Goal: Transaction & Acquisition: Purchase product/service

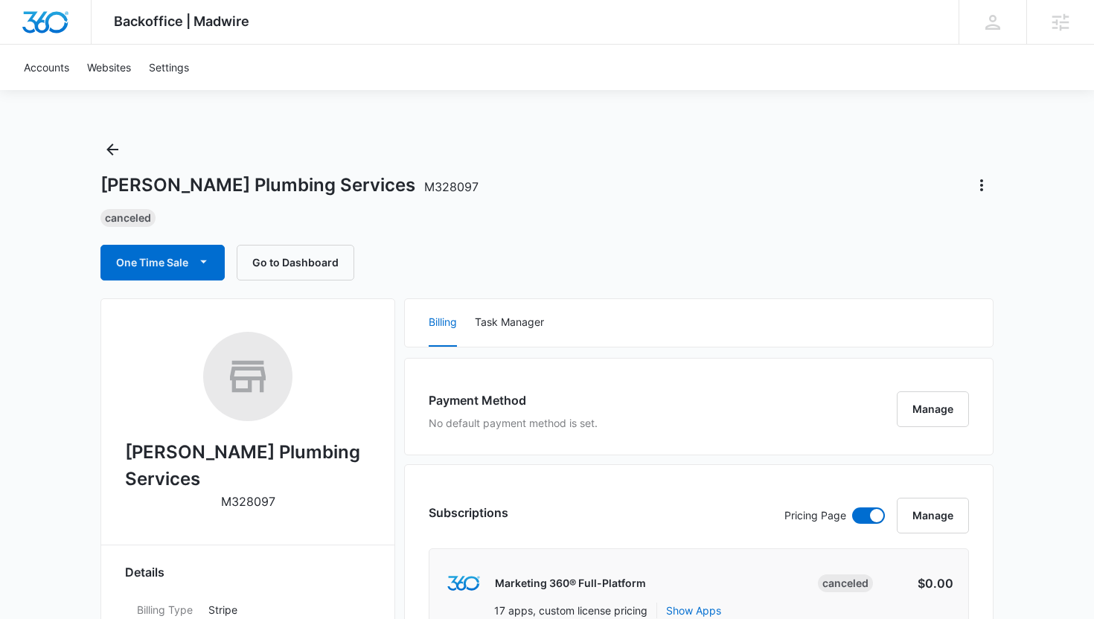
click at [110, 145] on icon "Back" at bounding box center [112, 150] width 18 height 18
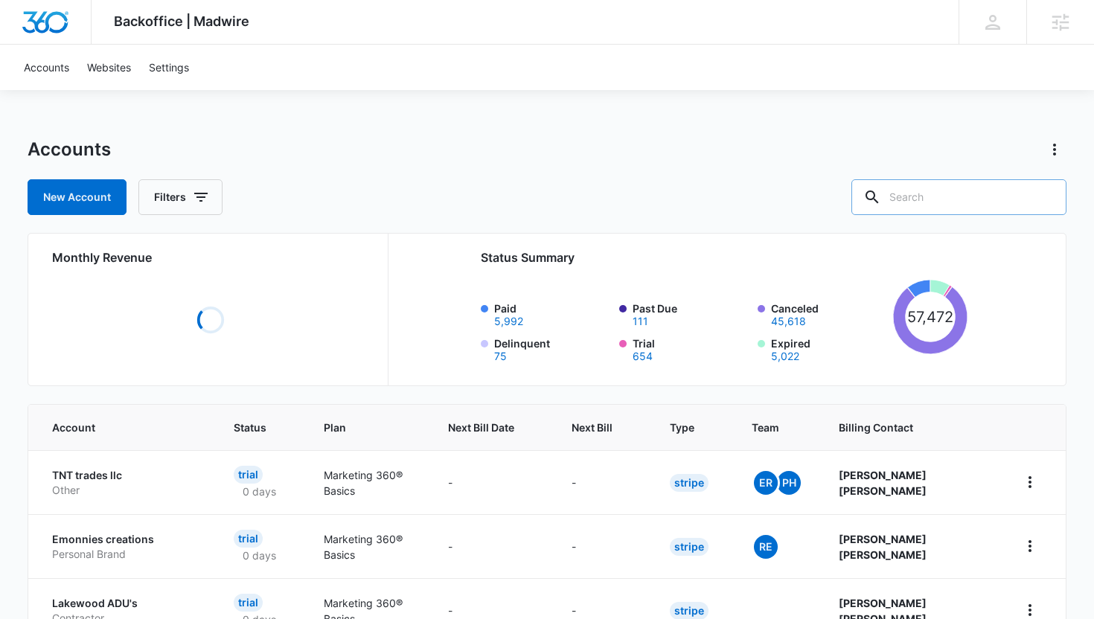
click at [961, 197] on input "text" at bounding box center [959, 197] width 215 height 36
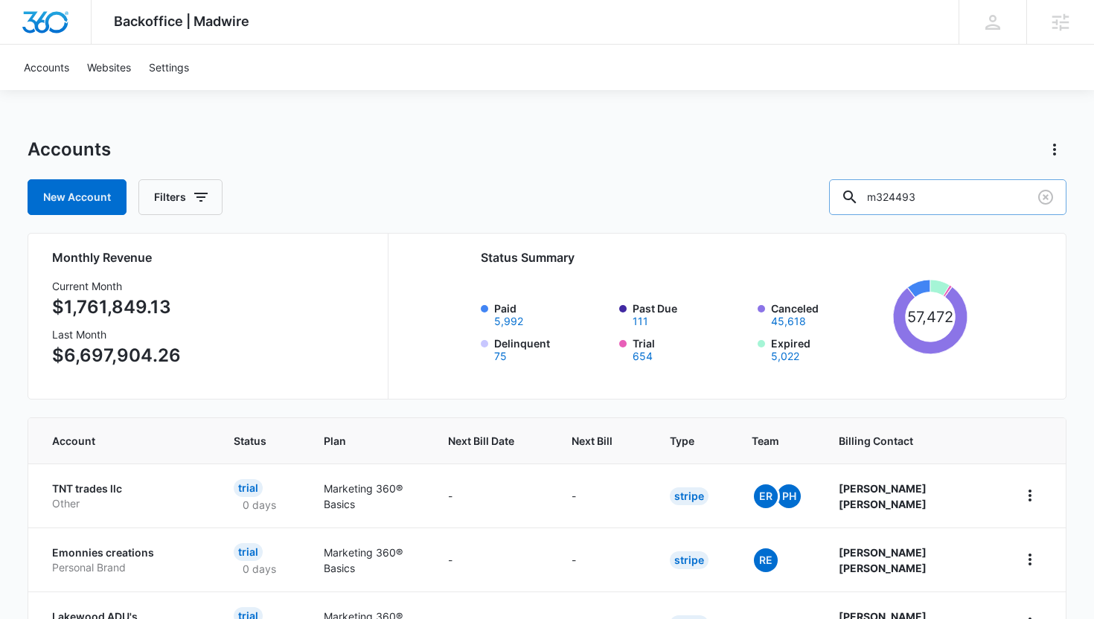
type input "m324493"
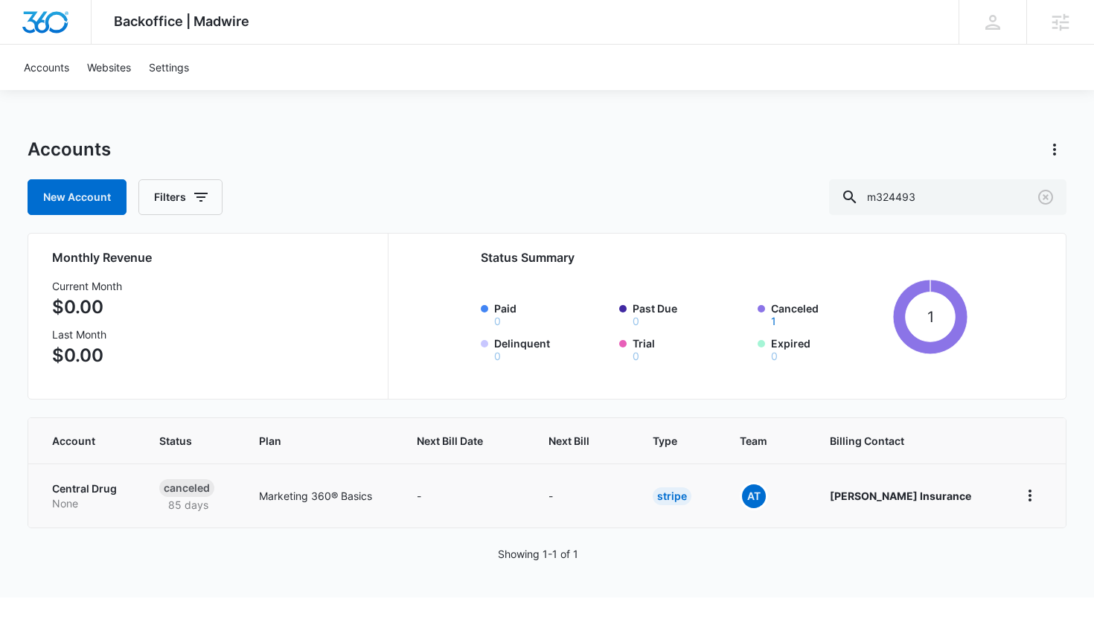
click at [82, 485] on p "Central Drug" at bounding box center [87, 489] width 71 height 15
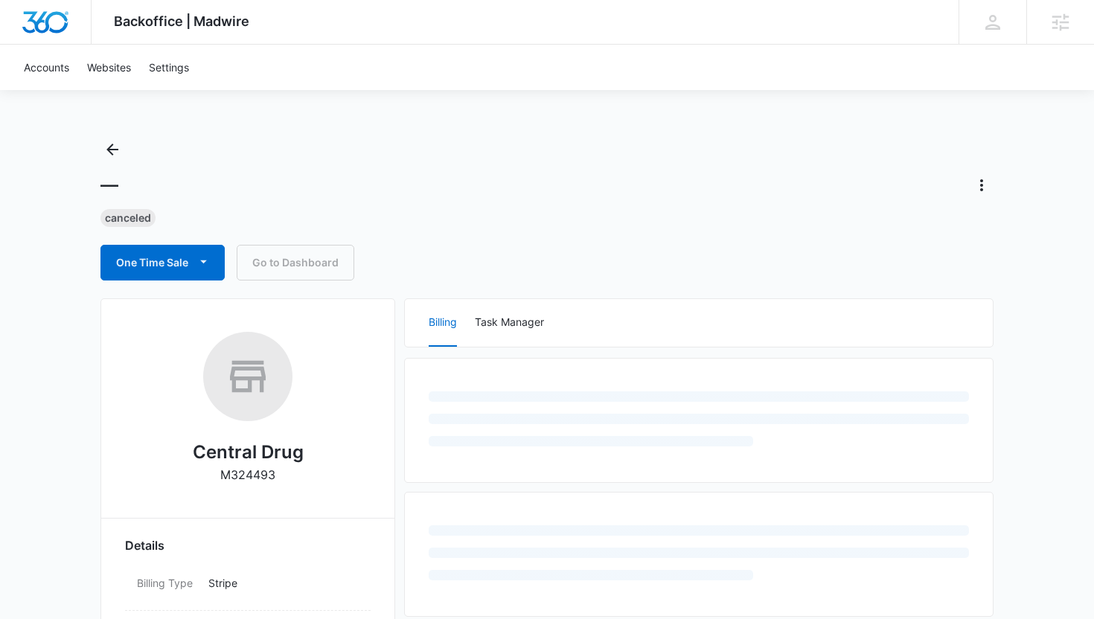
select select "US"
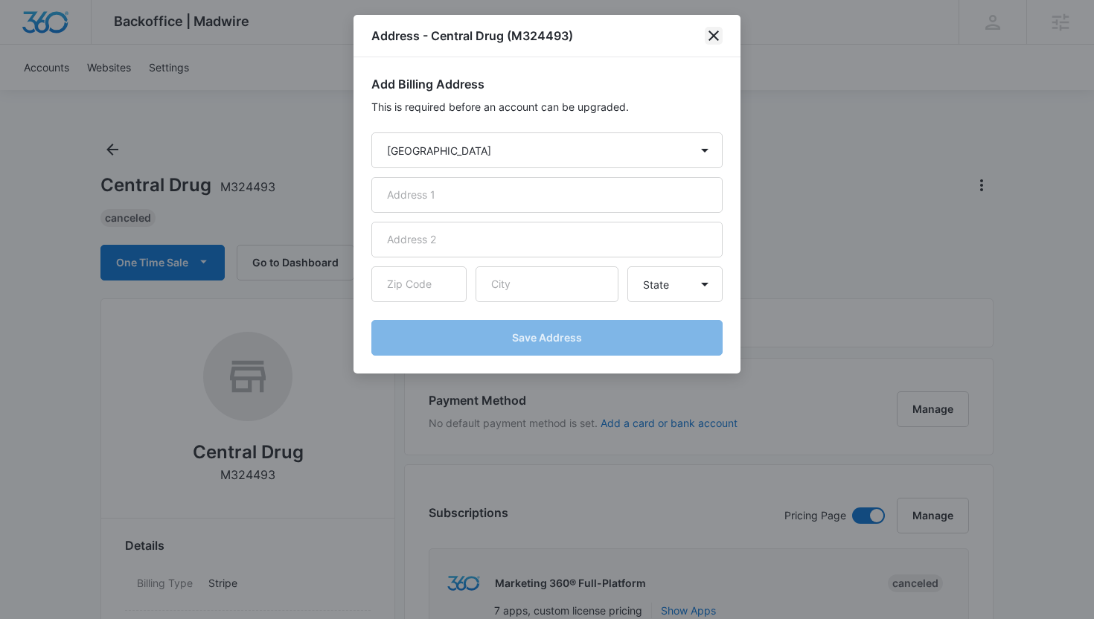
click at [718, 36] on icon "close" at bounding box center [714, 36] width 18 height 18
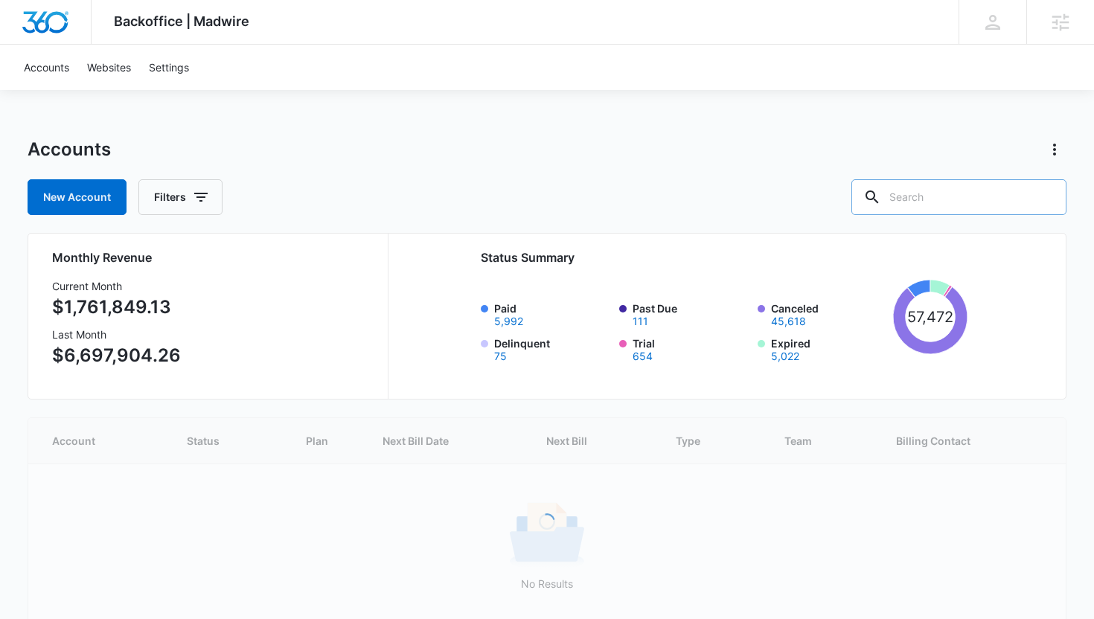
click at [1006, 197] on input "text" at bounding box center [959, 197] width 215 height 36
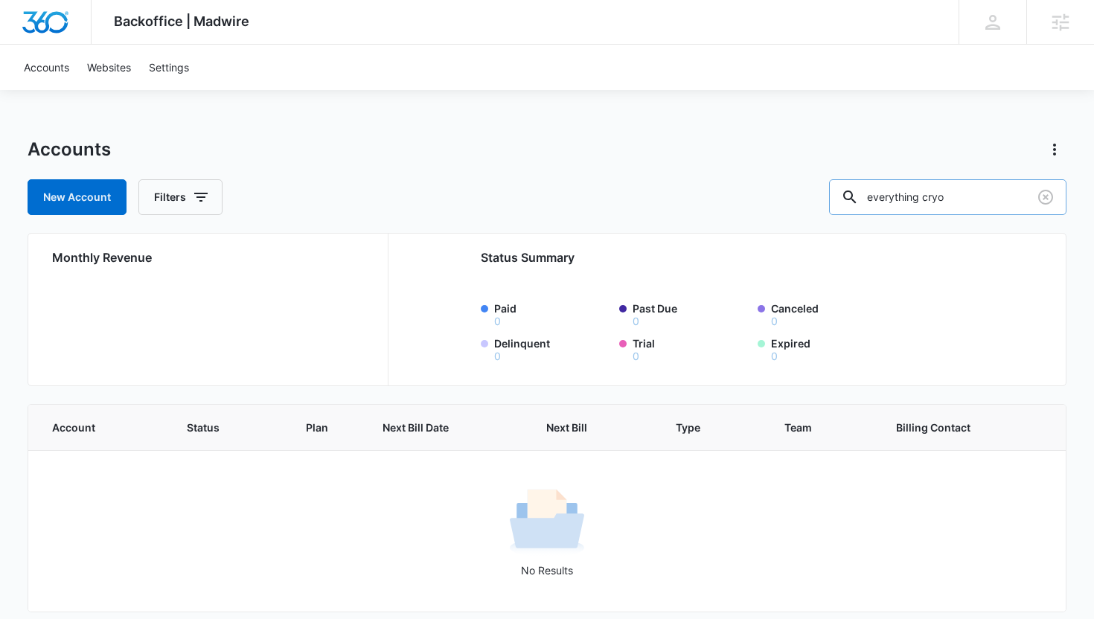
type input "everything cryo"
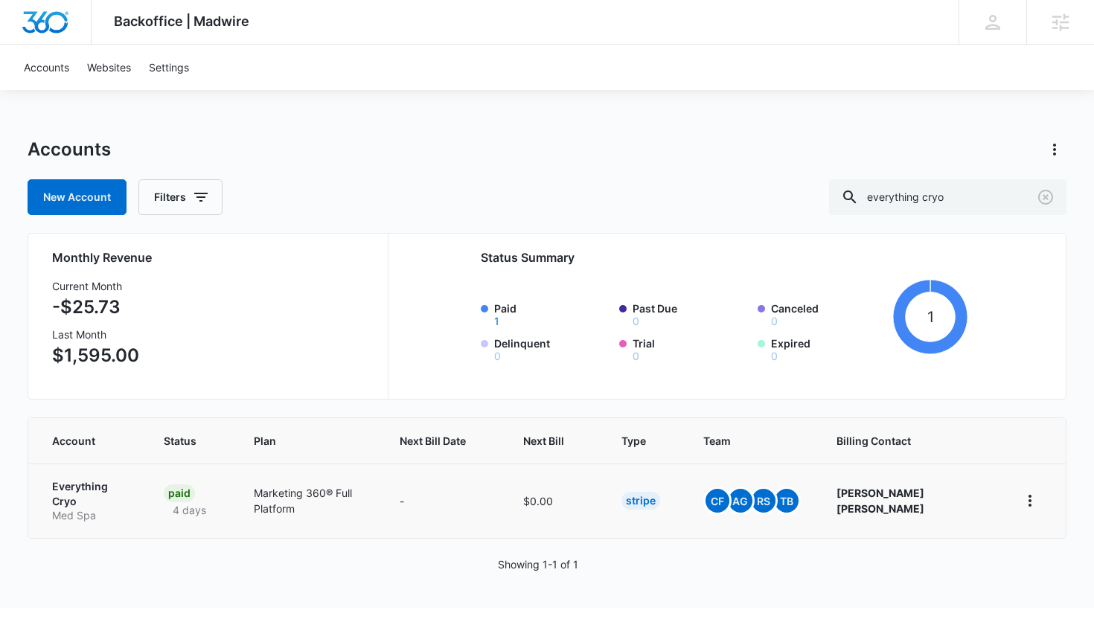
click at [82, 489] on p "Everything Cryo" at bounding box center [90, 493] width 77 height 29
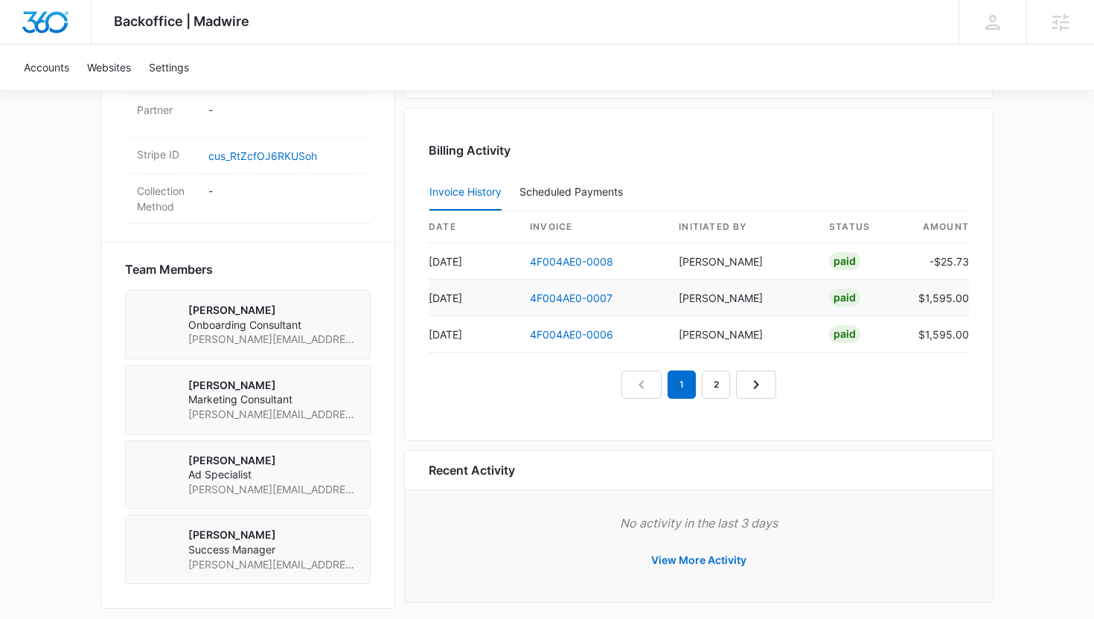
scroll to position [915, 0]
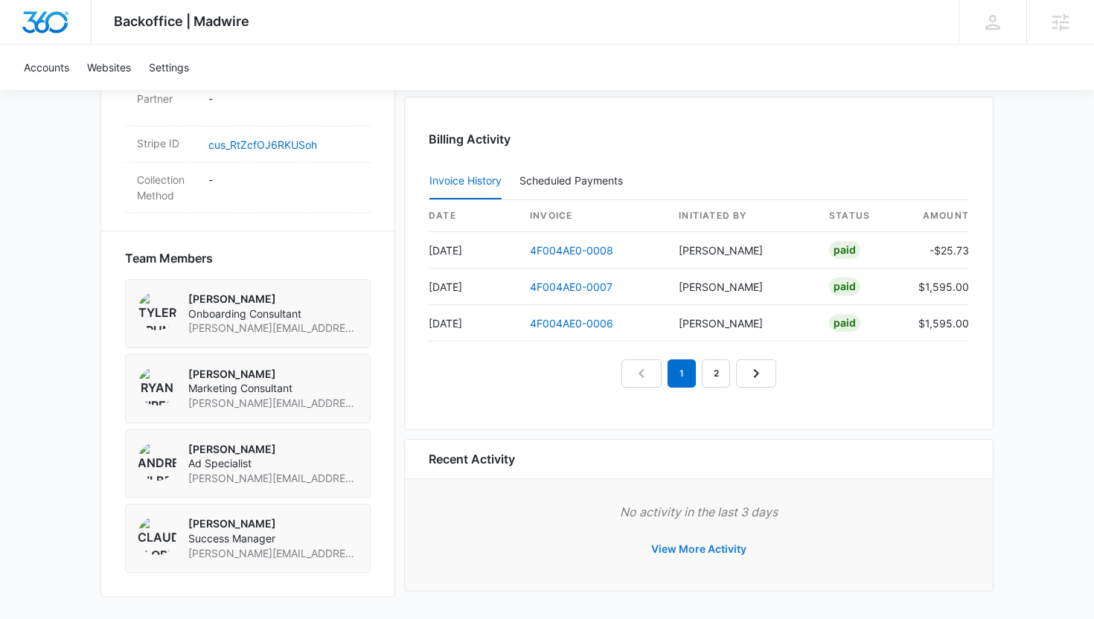
click at [722, 550] on button "View More Activity" at bounding box center [698, 549] width 125 height 36
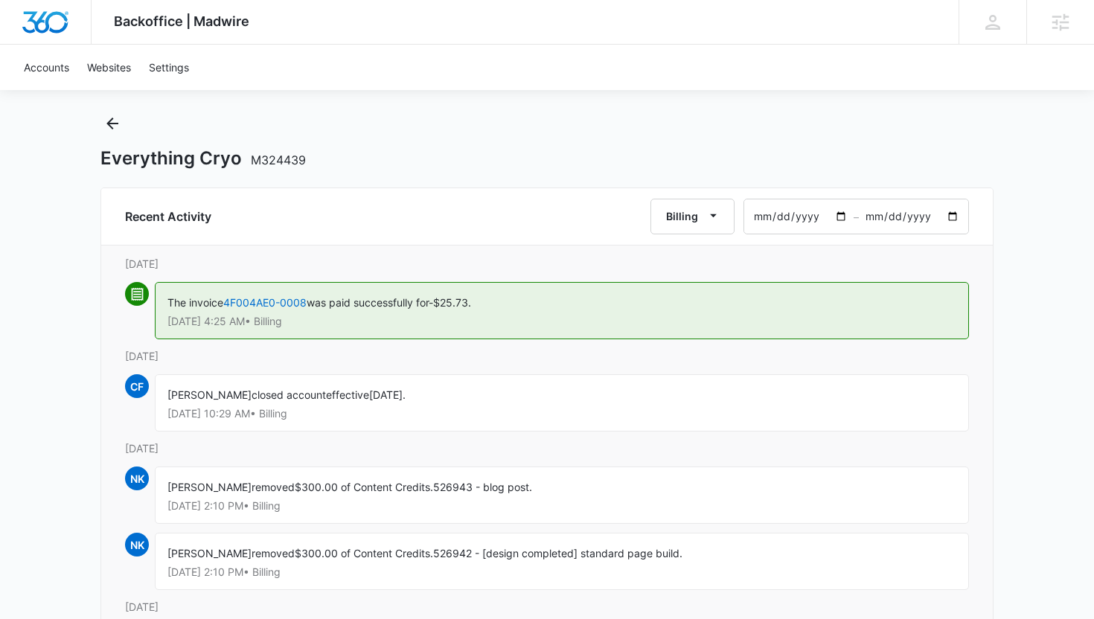
scroll to position [30, 0]
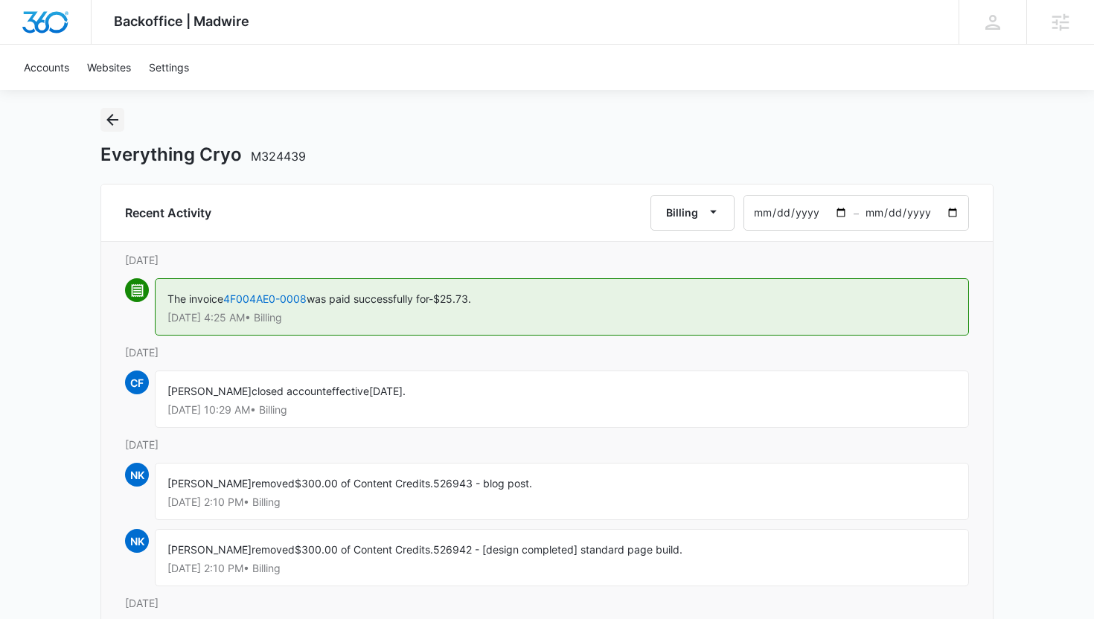
click at [112, 123] on icon "Back" at bounding box center [112, 120] width 18 height 18
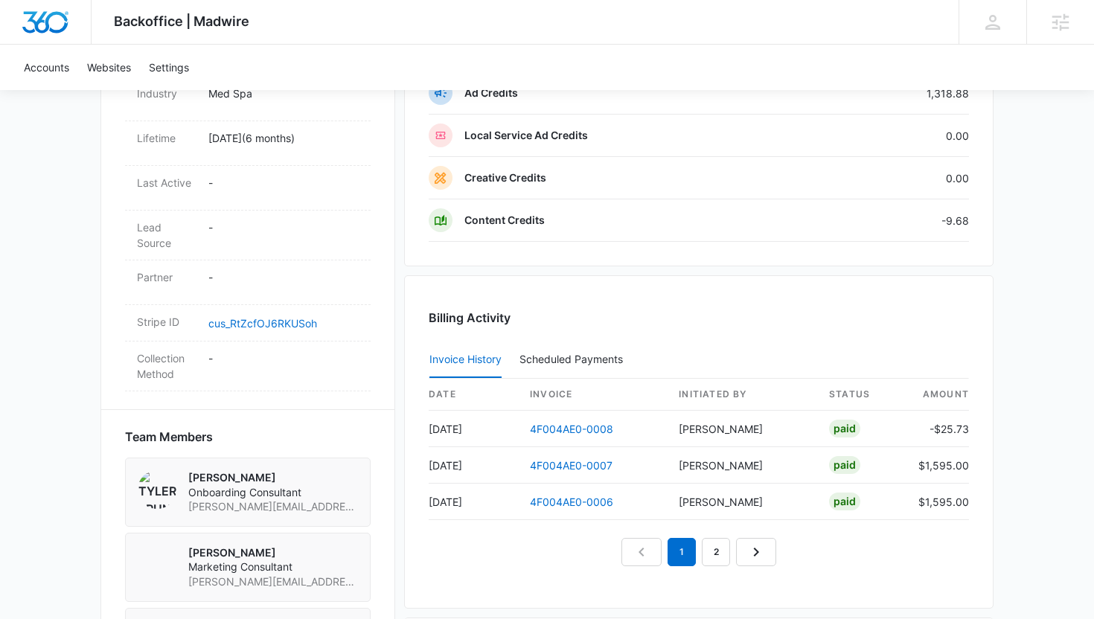
scroll to position [915, 0]
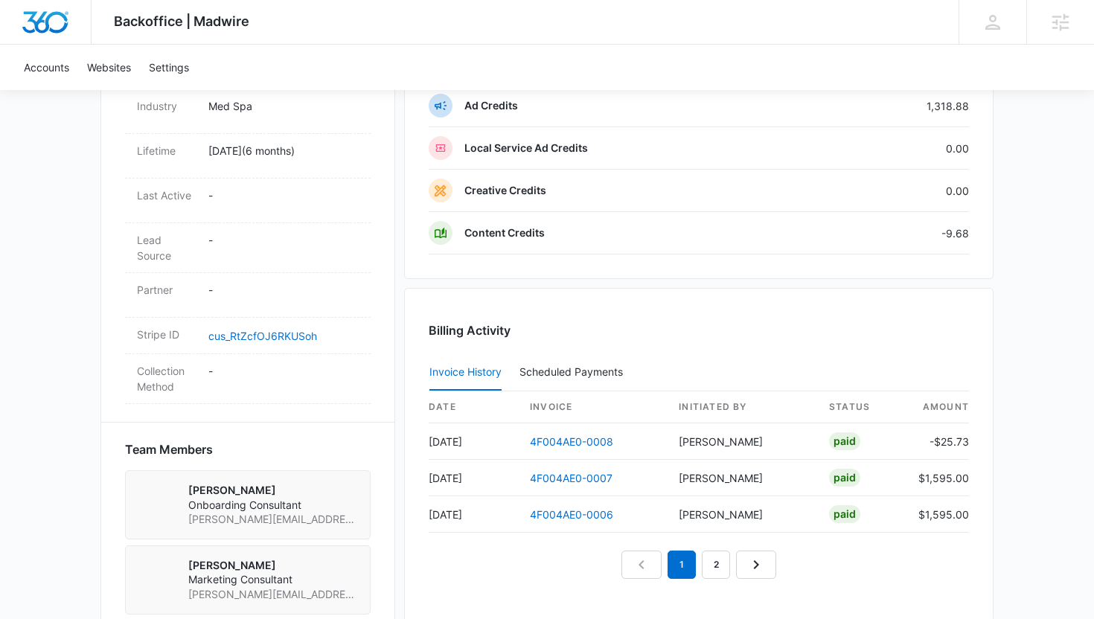
scroll to position [906, 0]
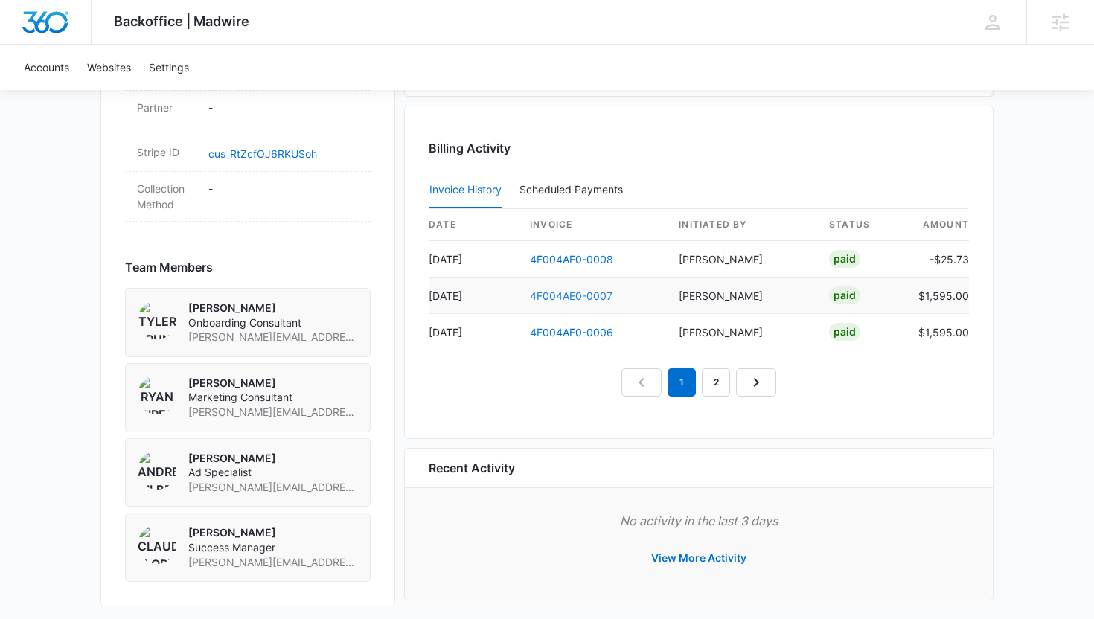
click at [560, 298] on link "4F004AE0-0007" at bounding box center [571, 296] width 83 height 13
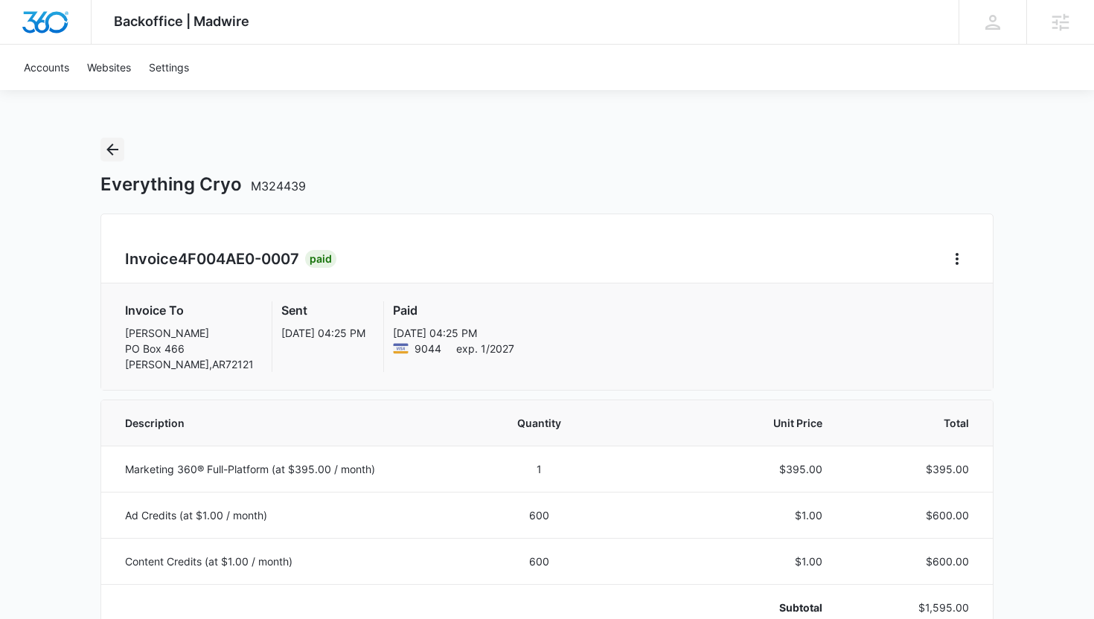
click at [113, 151] on icon "Back" at bounding box center [112, 150] width 18 height 18
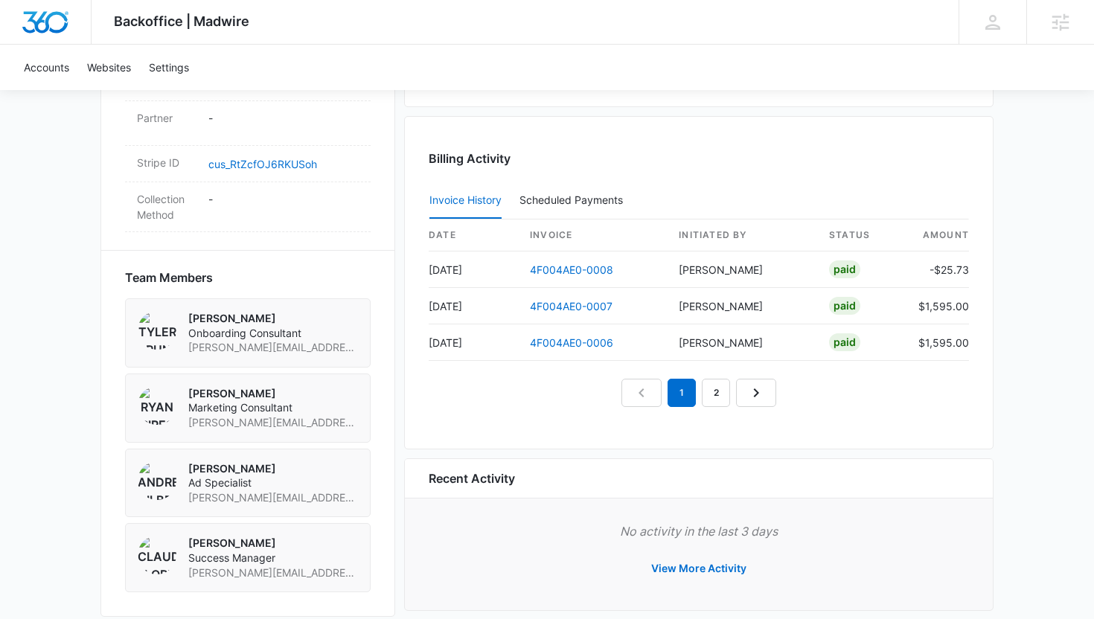
scroll to position [899, 0]
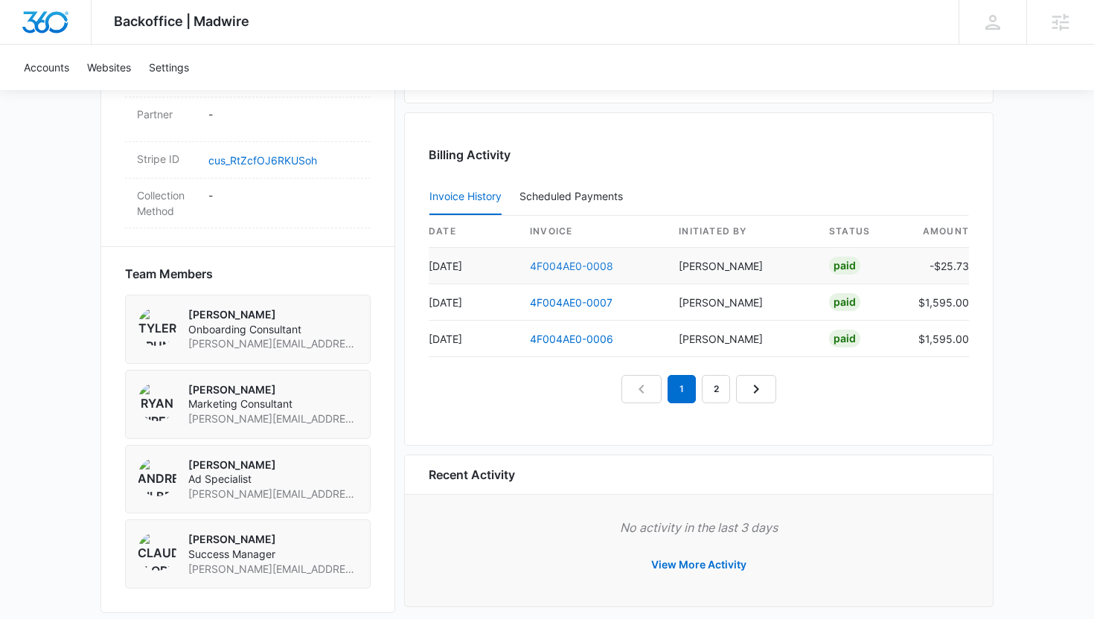
click at [546, 271] on link "4F004AE0-0008" at bounding box center [571, 266] width 83 height 13
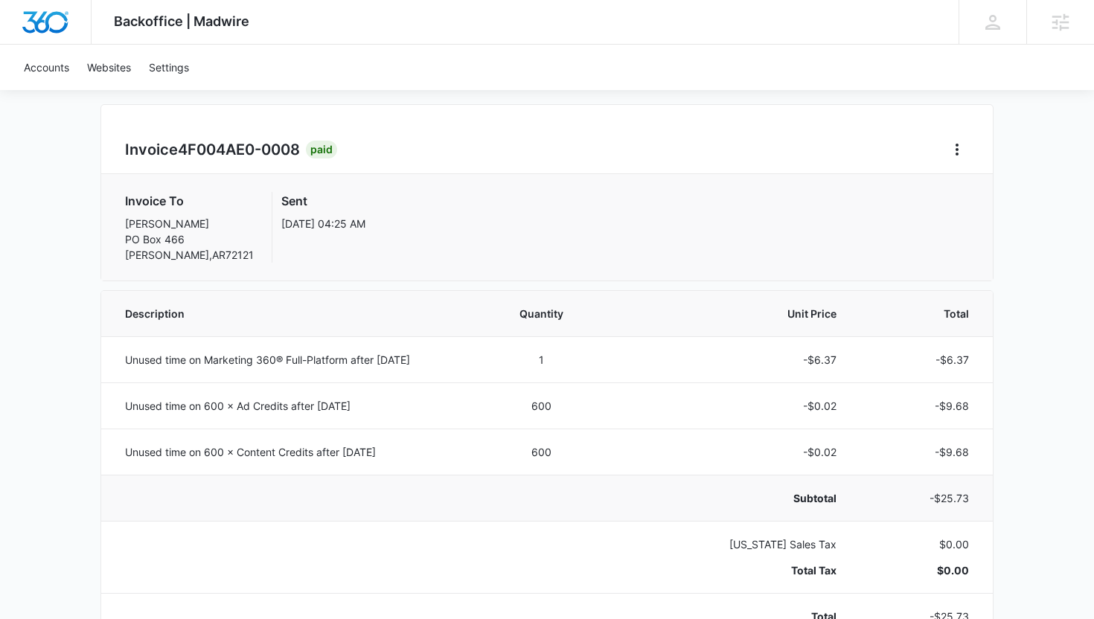
scroll to position [118, 0]
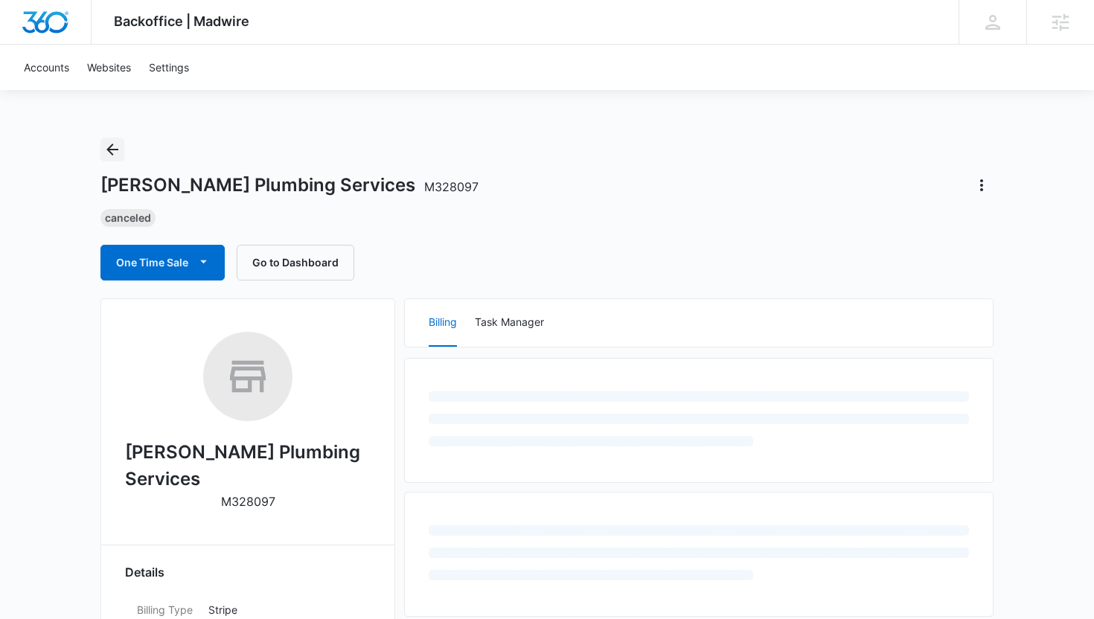
click at [109, 148] on icon "Back" at bounding box center [112, 150] width 12 height 12
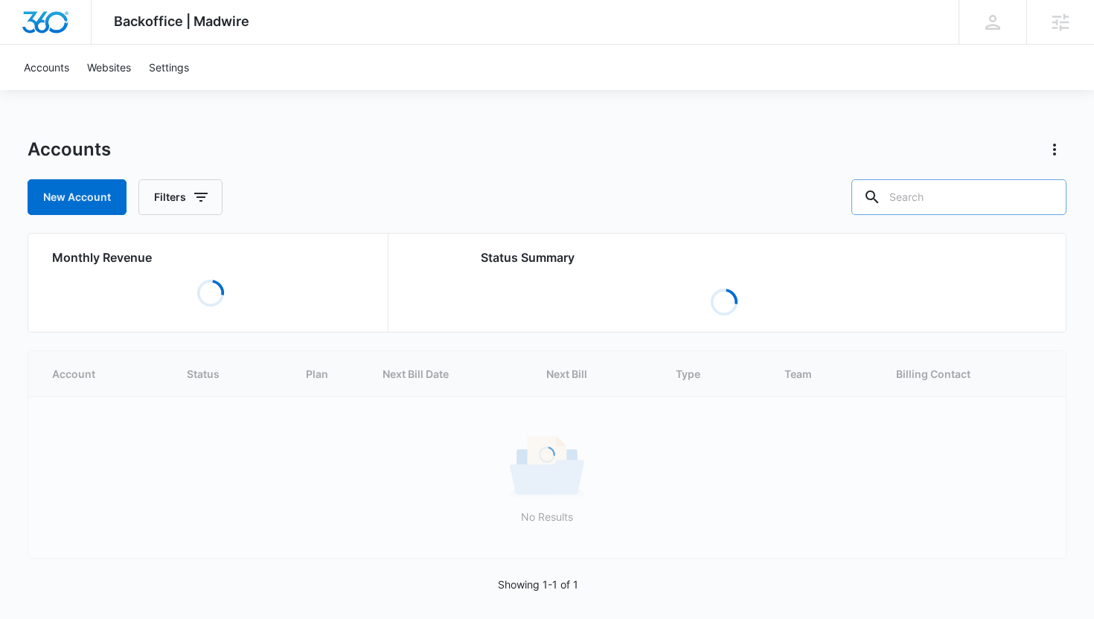
click at [983, 201] on input "text" at bounding box center [959, 197] width 215 height 36
paste input "Cryo Relief"
type input "Cryo Relief"
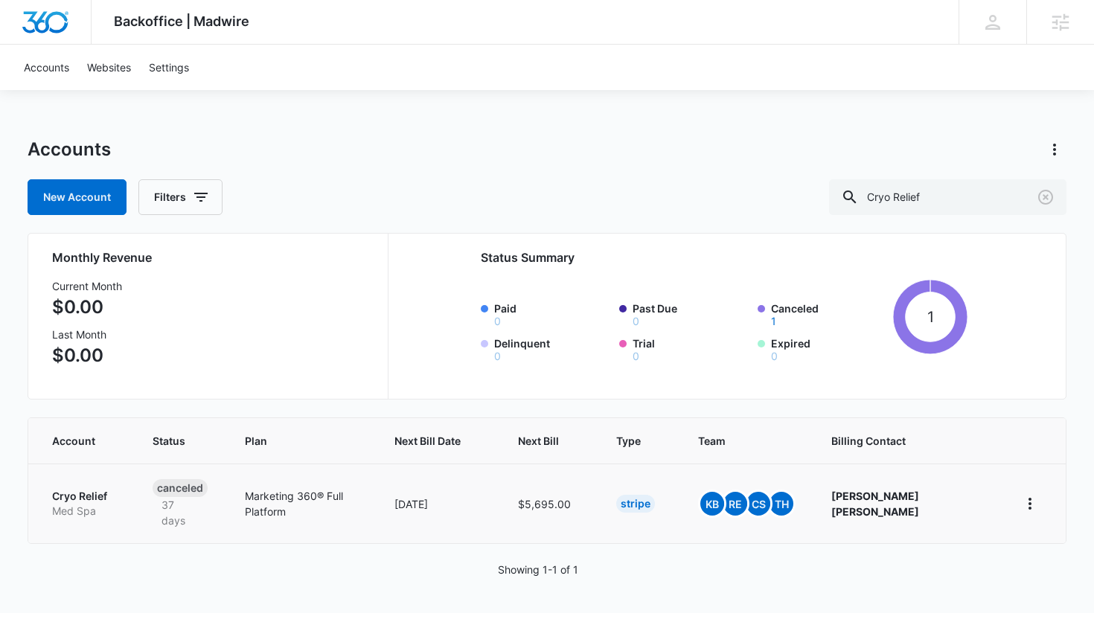
click at [88, 493] on p "Cryo Relief" at bounding box center [84, 496] width 65 height 15
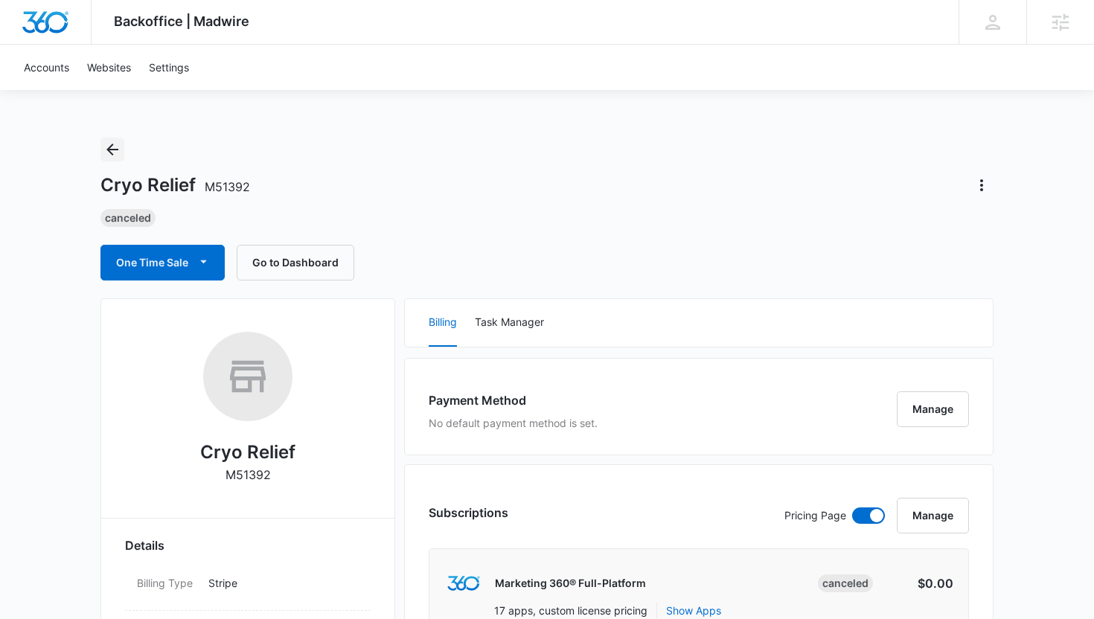
click at [118, 144] on icon "Back" at bounding box center [112, 150] width 18 height 18
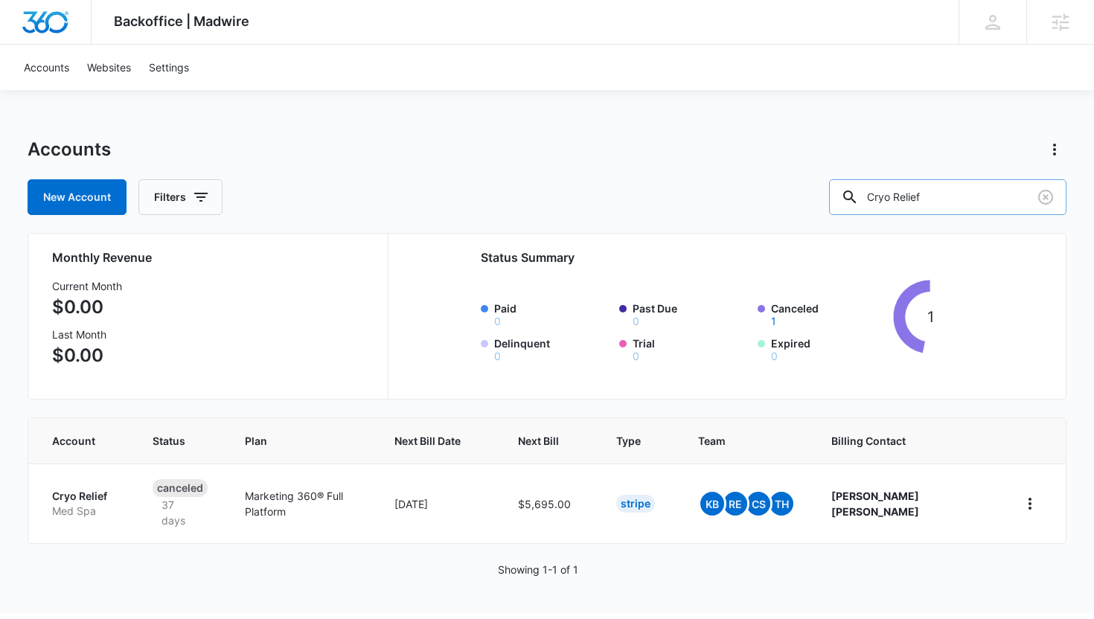
click at [976, 196] on input "Cryo Relief" at bounding box center [947, 197] width 237 height 36
paste input "Graco"
type input "Graco"
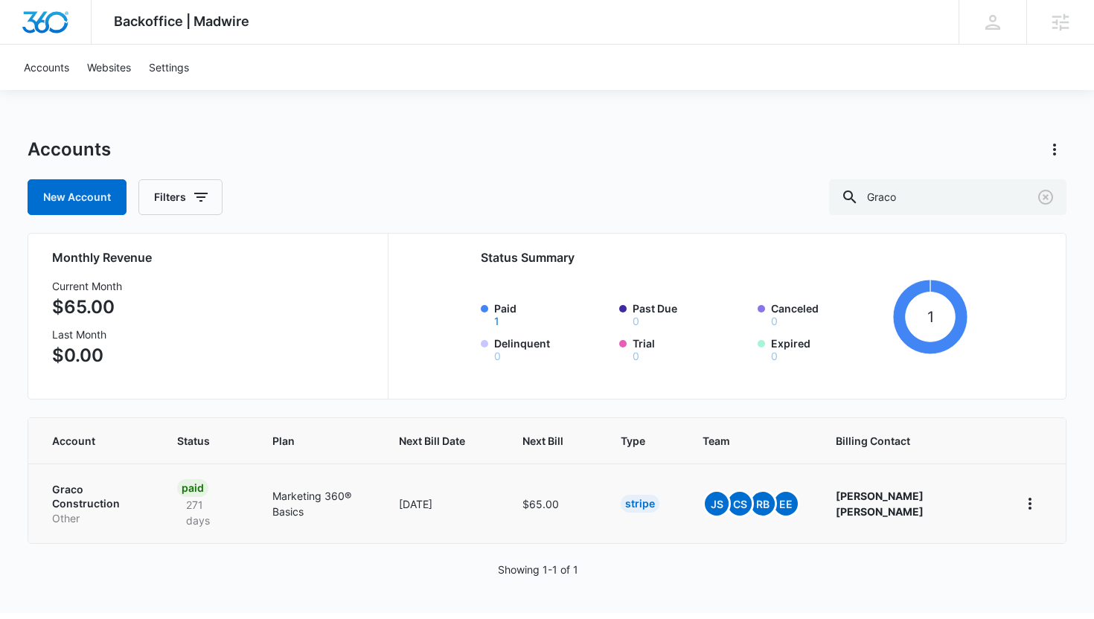
click at [101, 485] on p "Graco Construction" at bounding box center [96, 496] width 89 height 29
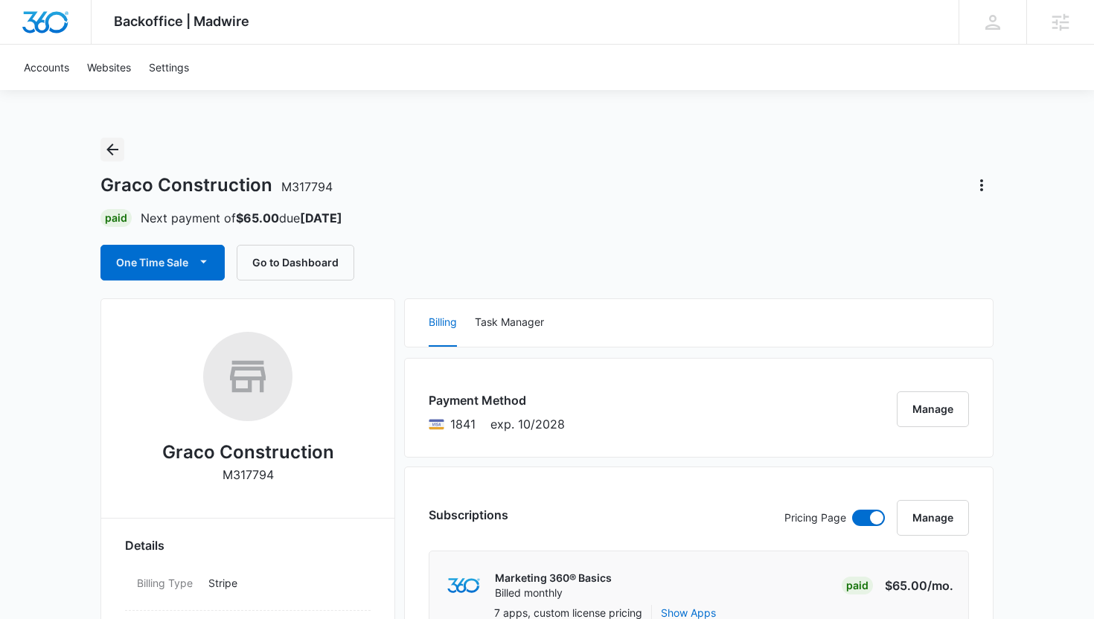
click at [108, 145] on icon "Back" at bounding box center [112, 150] width 18 height 18
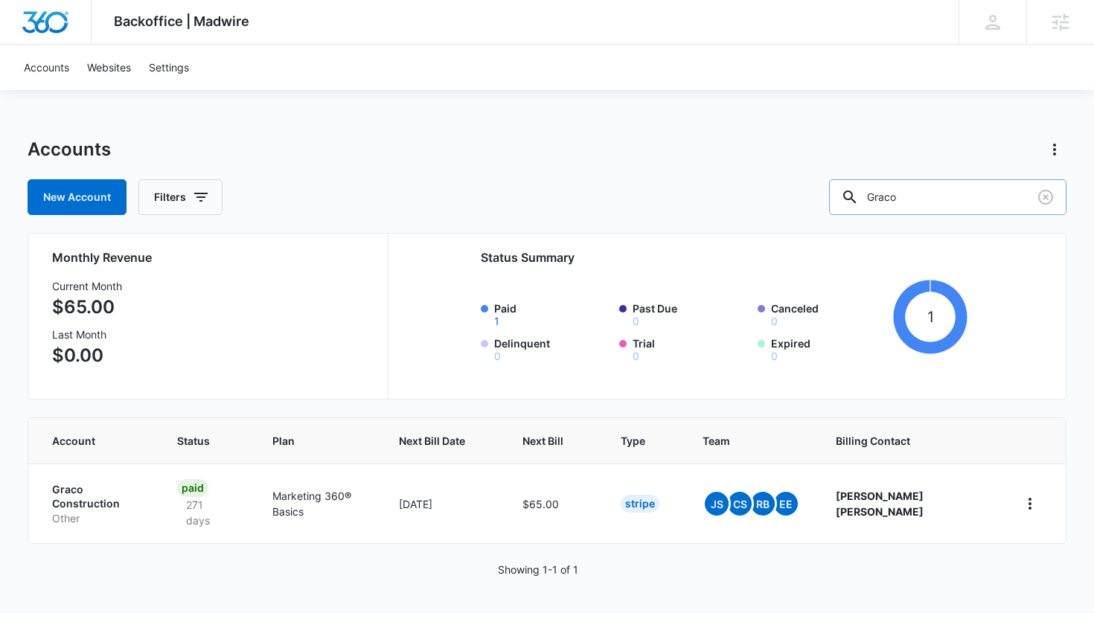
click at [946, 181] on input "Graco" at bounding box center [947, 197] width 237 height 36
paste input "Baldinos"
type input "Baldinos"
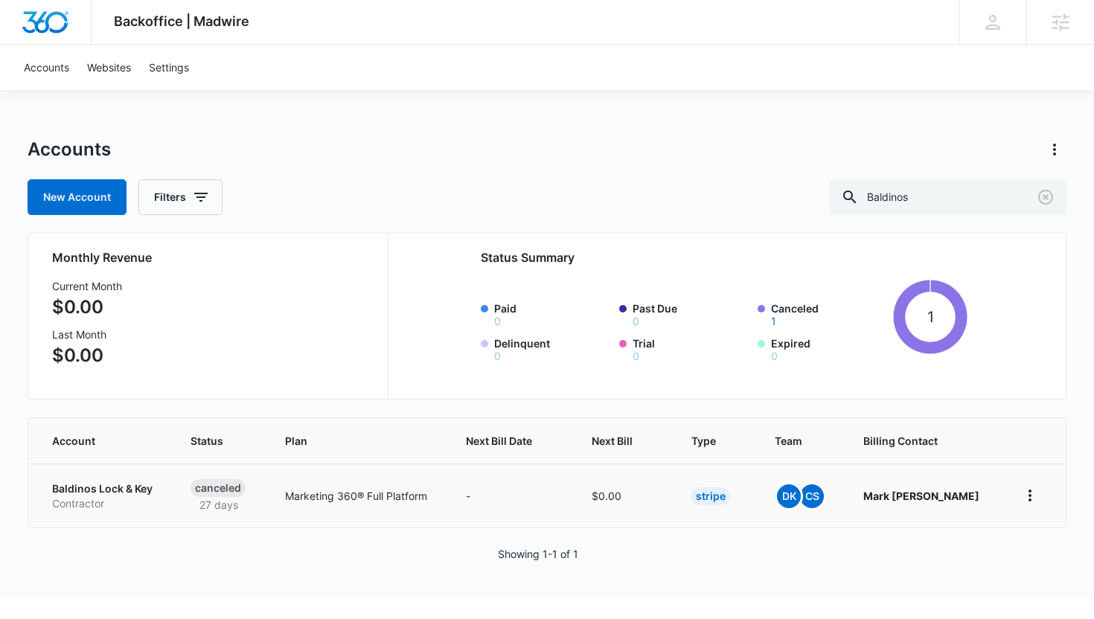
click at [80, 473] on td "Baldinos Lock & Key Contractor" at bounding box center [100, 496] width 144 height 64
click at [131, 484] on p "Baldinos Lock & Key" at bounding box center [103, 489] width 103 height 15
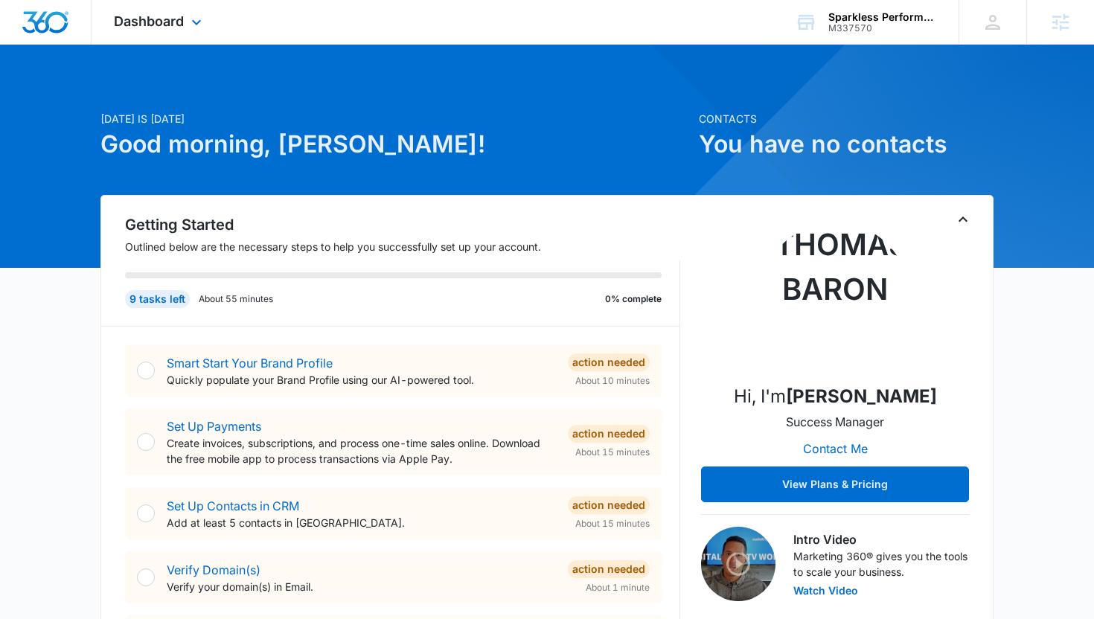
click at [200, 32] on div "Dashboard Apps Reputation Websites Forms CRM Email Social Shop Payments POS Con…" at bounding box center [160, 22] width 136 height 44
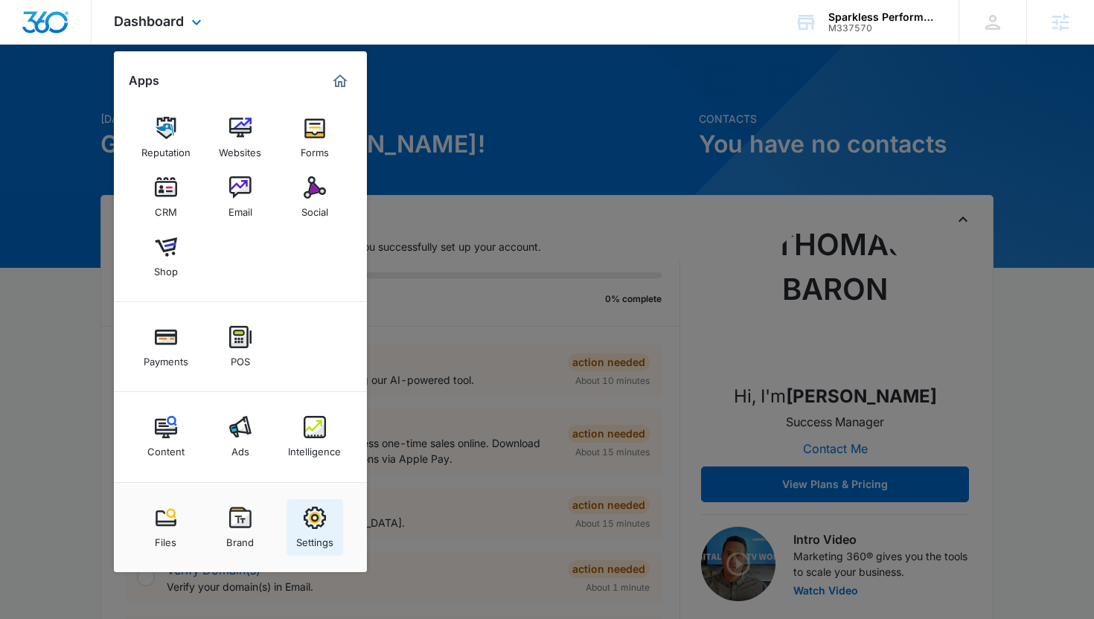
click at [316, 502] on link "Settings" at bounding box center [315, 527] width 57 height 57
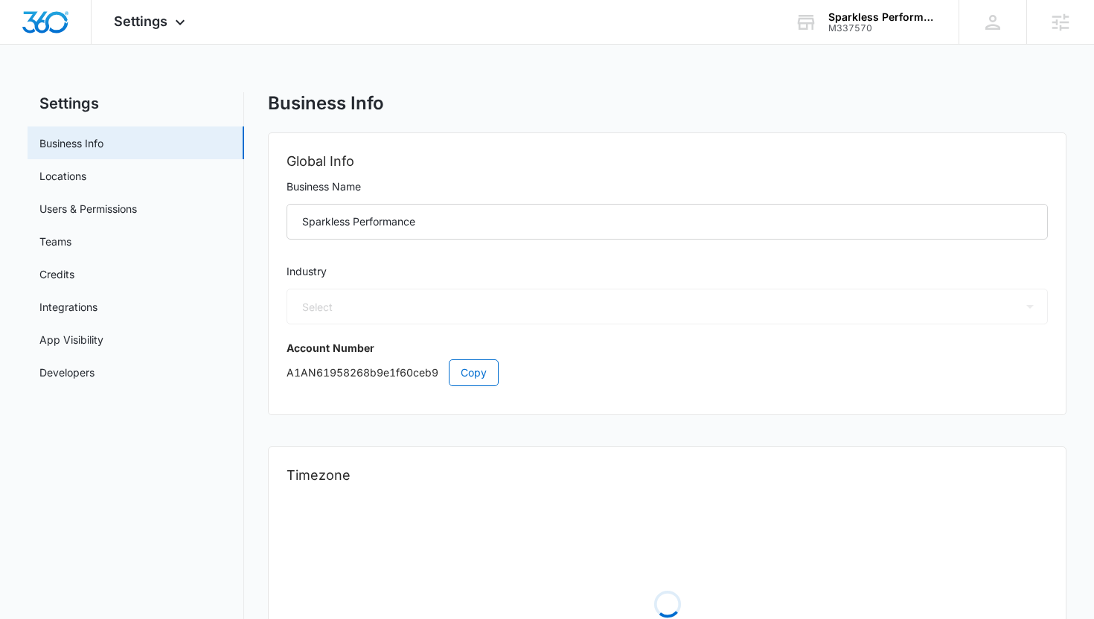
select select "45"
select select "US"
select select "America/[GEOGRAPHIC_DATA]"
click at [137, 201] on link "Users & Permissions" at bounding box center [88, 209] width 98 height 16
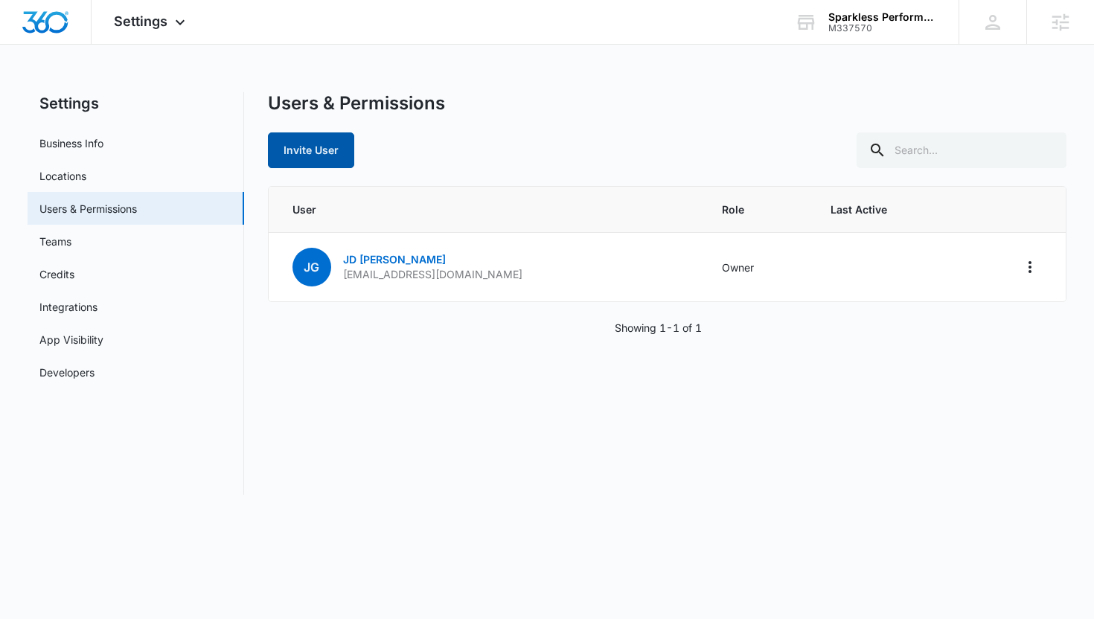
click at [295, 151] on button "Invite User" at bounding box center [311, 150] width 86 height 36
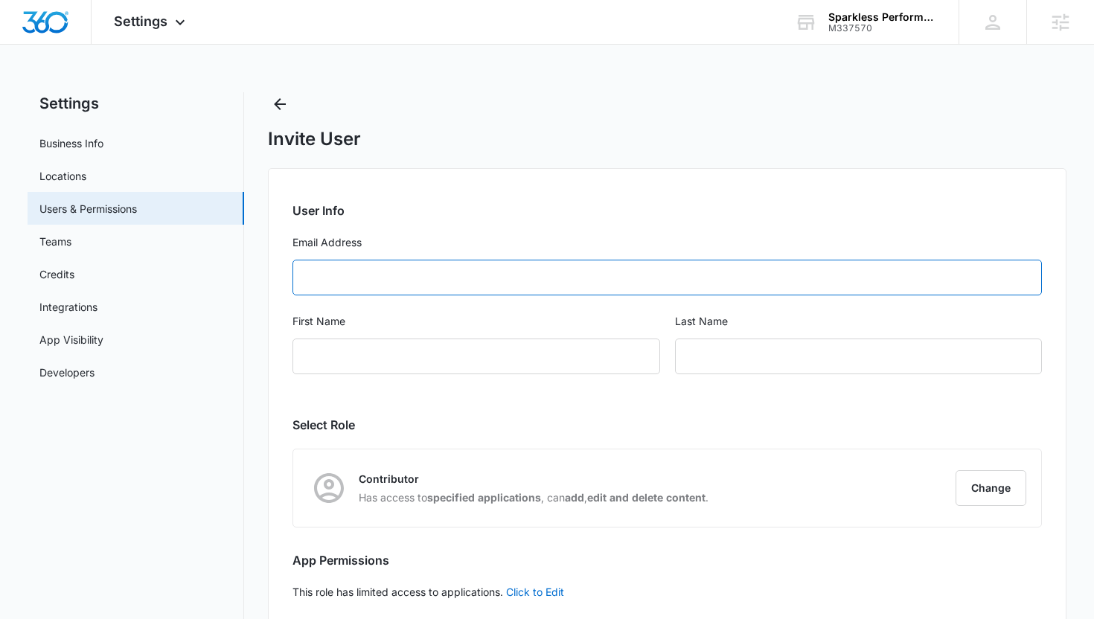
click at [459, 288] on input "Email Address" at bounding box center [668, 278] width 750 height 36
paste input "michael@sparklessperformance.com"
type input "michael@sparklessperformance.com"
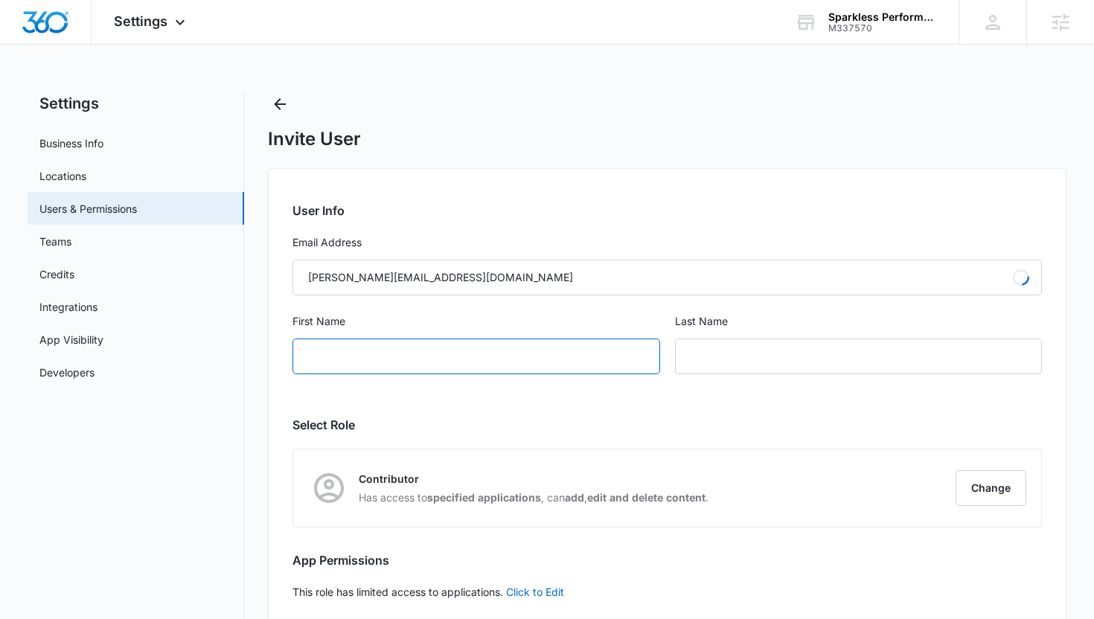
click at [432, 342] on input "First Name" at bounding box center [477, 357] width 368 height 36
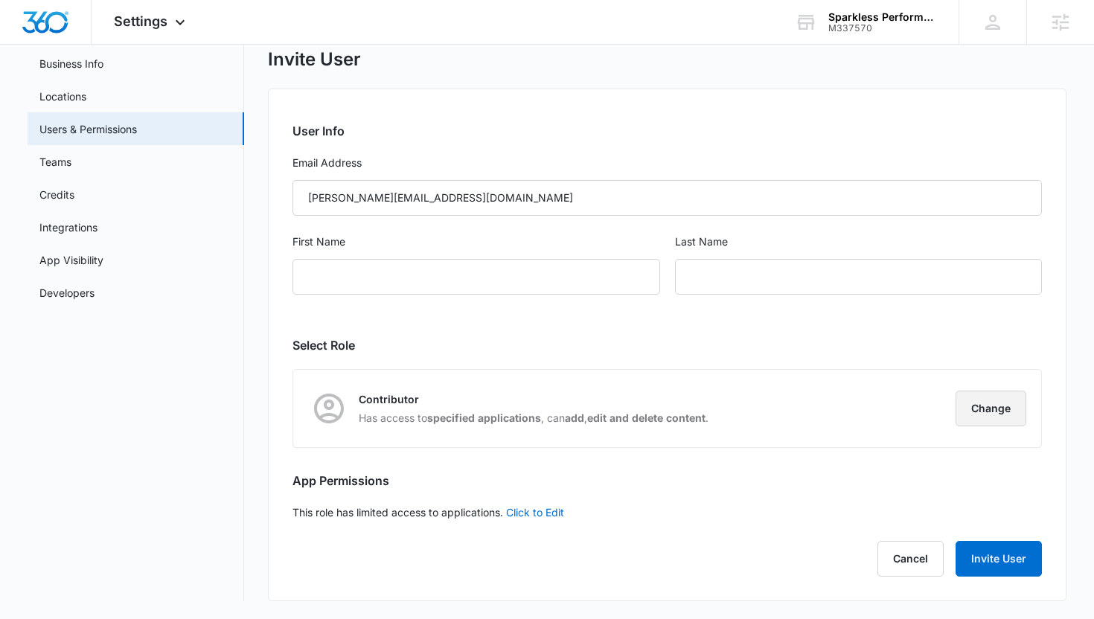
click at [996, 415] on button "Change" at bounding box center [991, 409] width 71 height 36
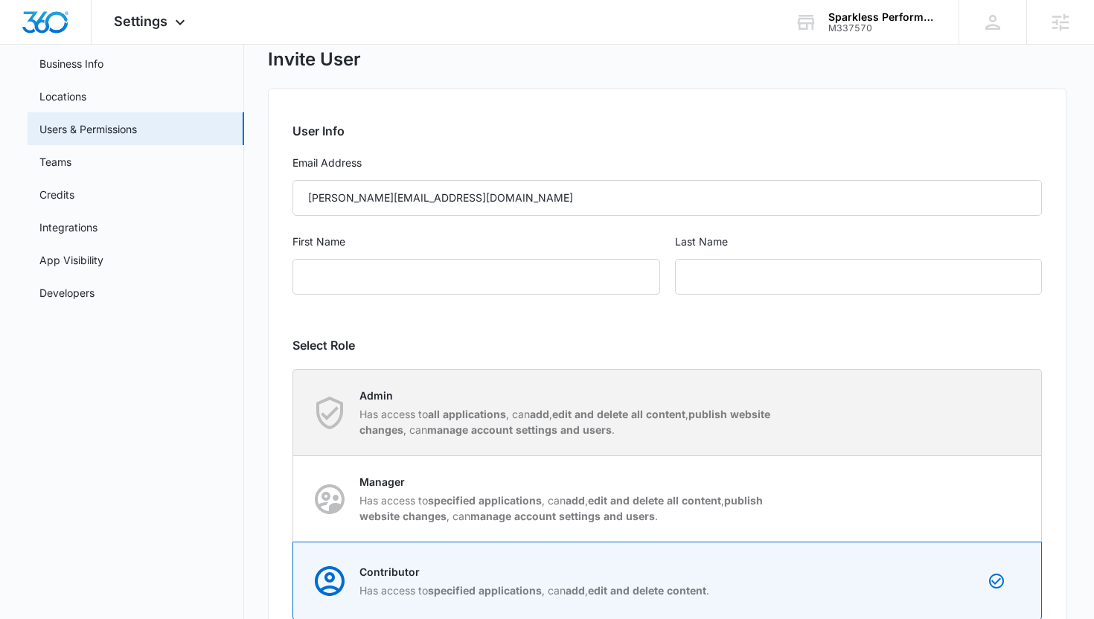
click at [543, 421] on p "Has access to all applications , can add , edit and delete all content , publis…" at bounding box center [569, 421] width 418 height 31
click at [294, 413] on input "Admin Has access to all applications , can add , edit and delete all content , …" at bounding box center [293, 412] width 1 height 1
radio input "true"
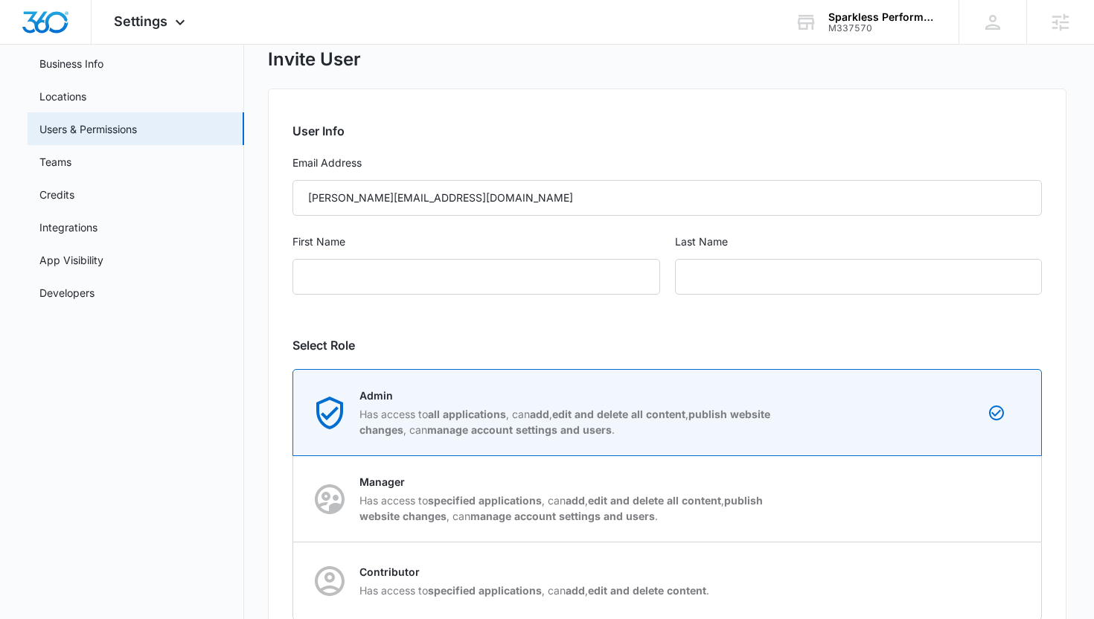
click at [176, 459] on nav "Settings Business Info Locations Users & Permissions Teams Credits Integrations…" at bounding box center [136, 393] width 217 height 761
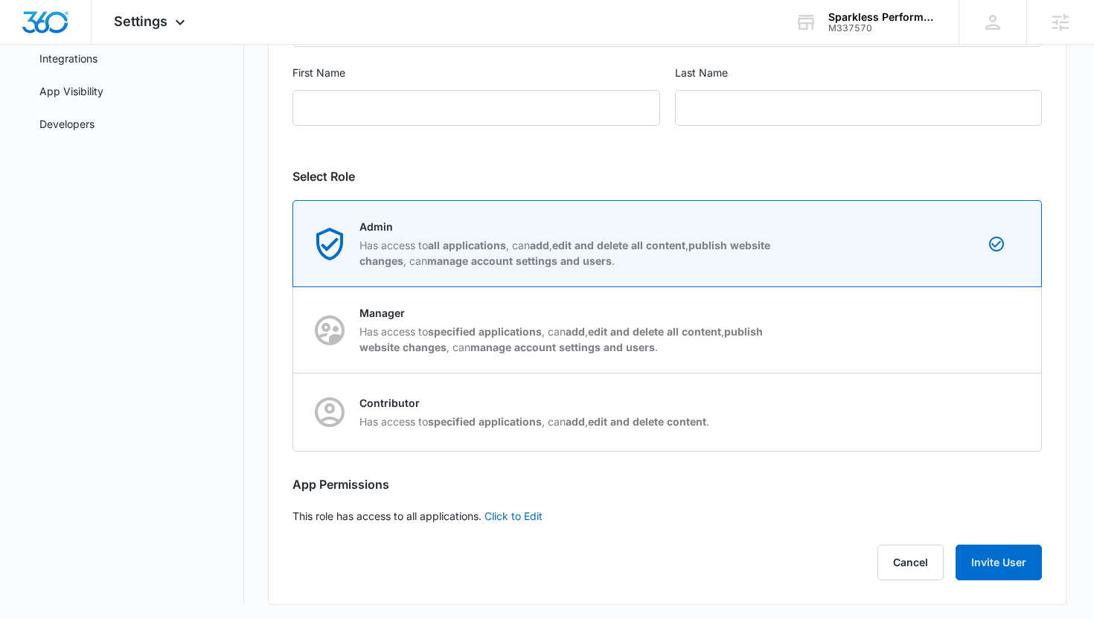
scroll to position [252, 0]
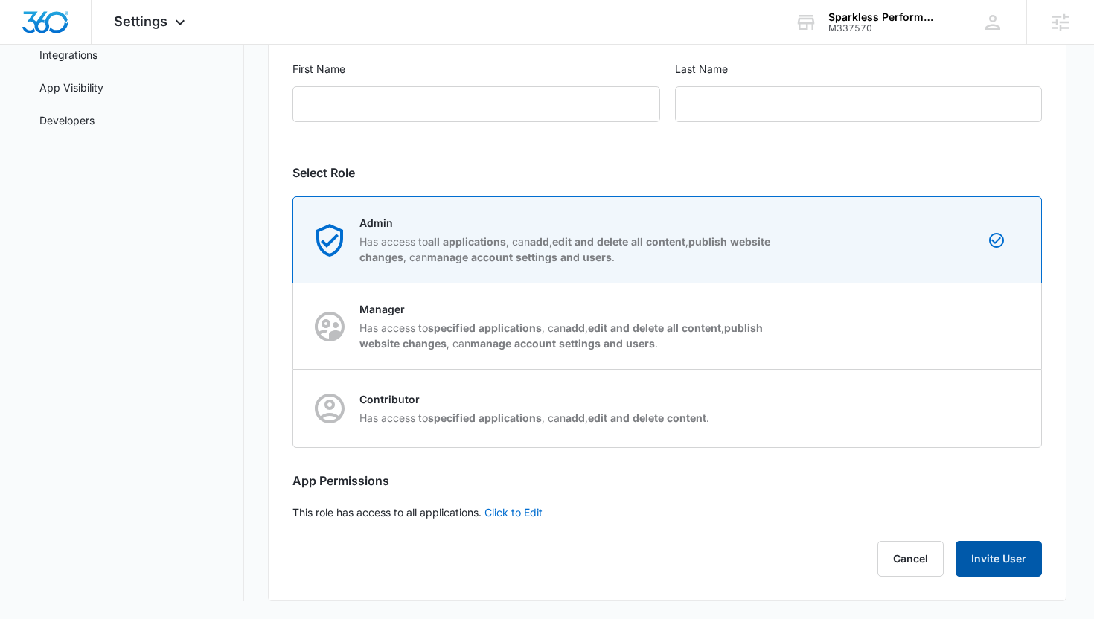
click at [990, 543] on button "Invite User" at bounding box center [999, 559] width 86 height 36
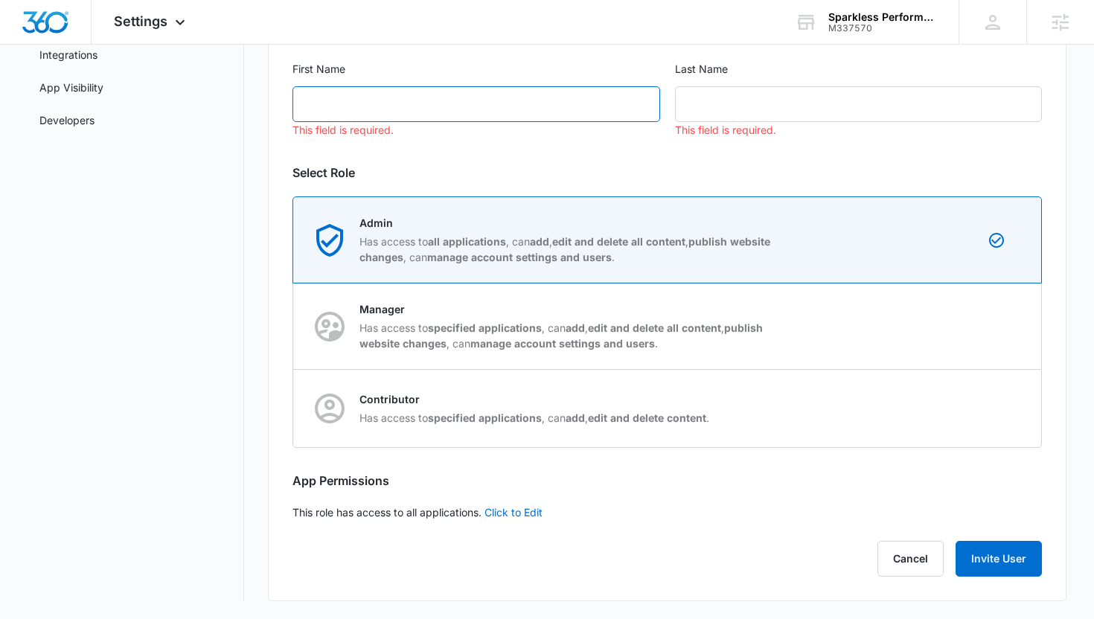
click at [523, 112] on input "First Name" at bounding box center [477, 104] width 368 height 36
type input "i"
type input "Michael"
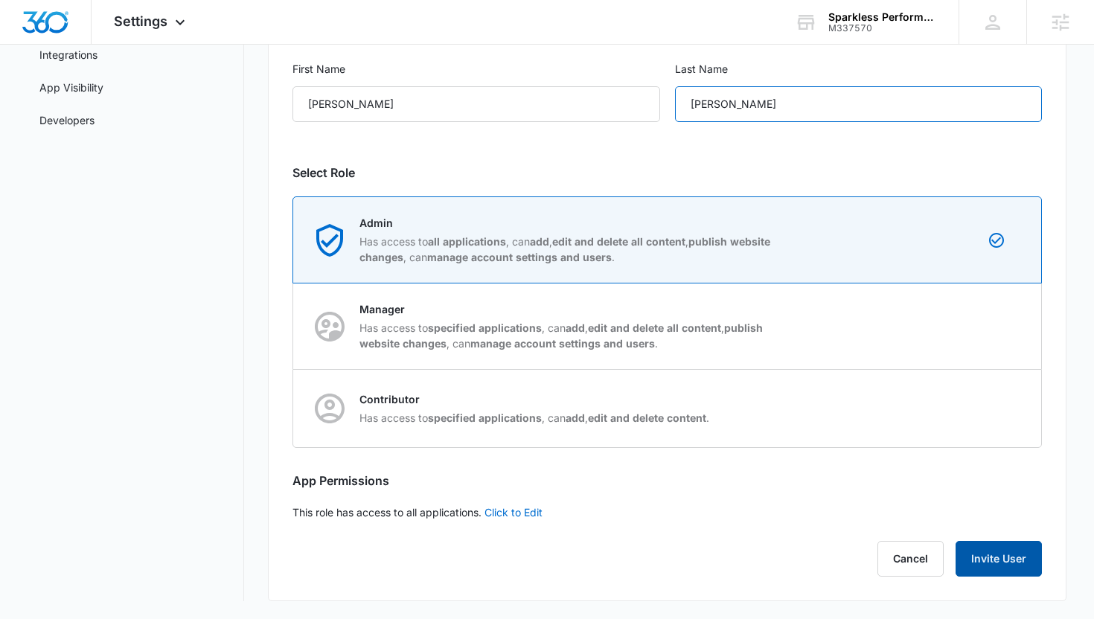
type input "Michael"
click at [999, 569] on button "Invite User" at bounding box center [999, 559] width 86 height 36
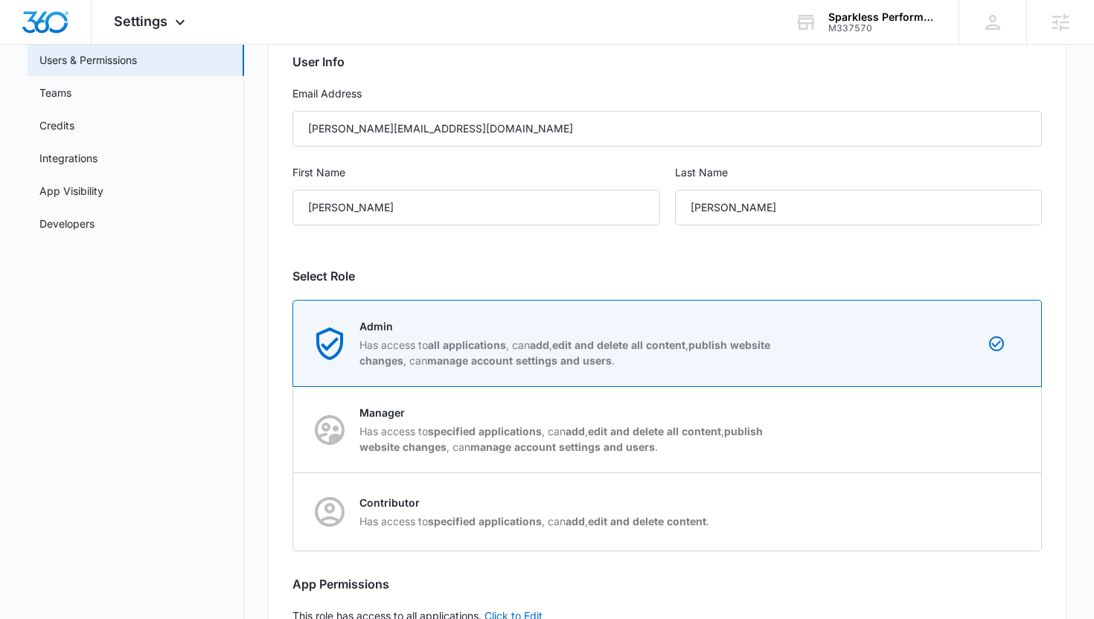
scroll to position [0, 0]
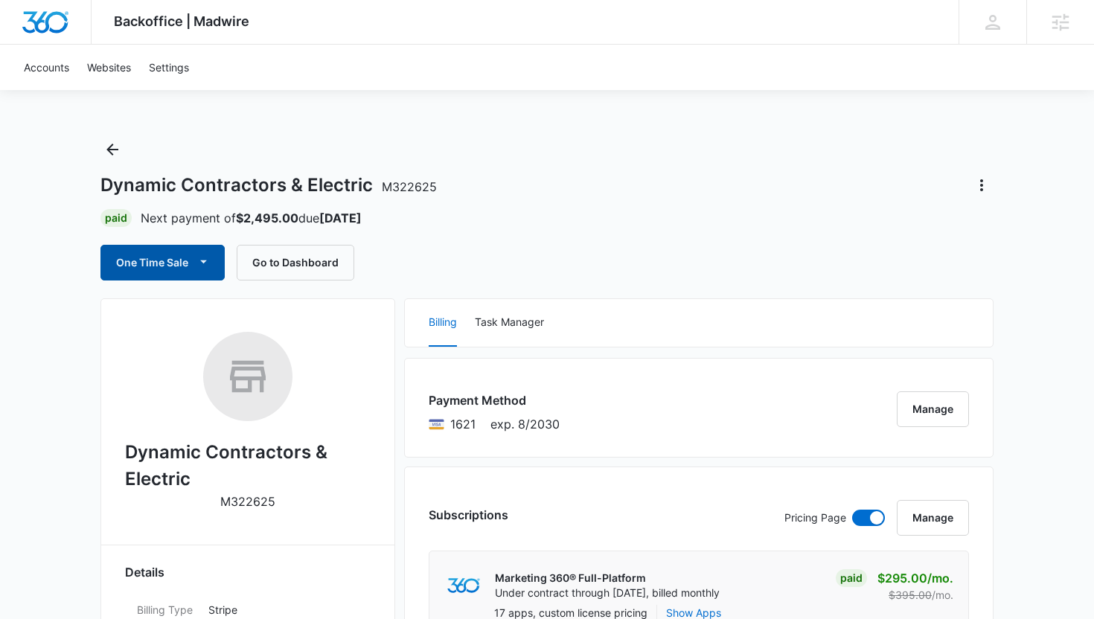
click at [132, 245] on button "One Time Sale" at bounding box center [162, 263] width 124 height 36
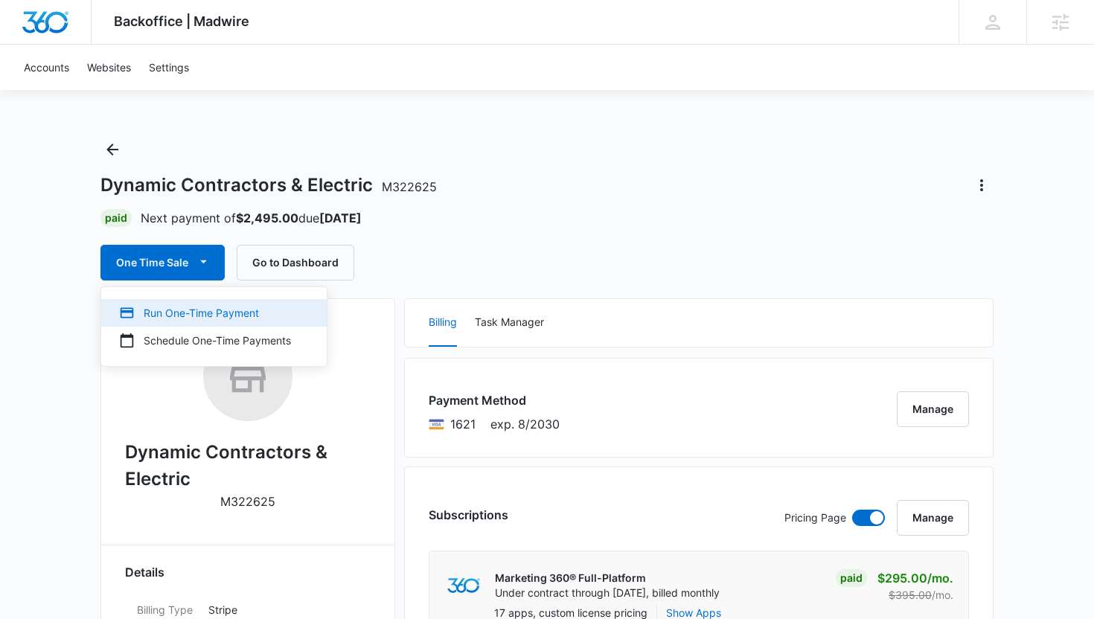
click at [255, 315] on div "Run One-Time Payment" at bounding box center [205, 313] width 172 height 16
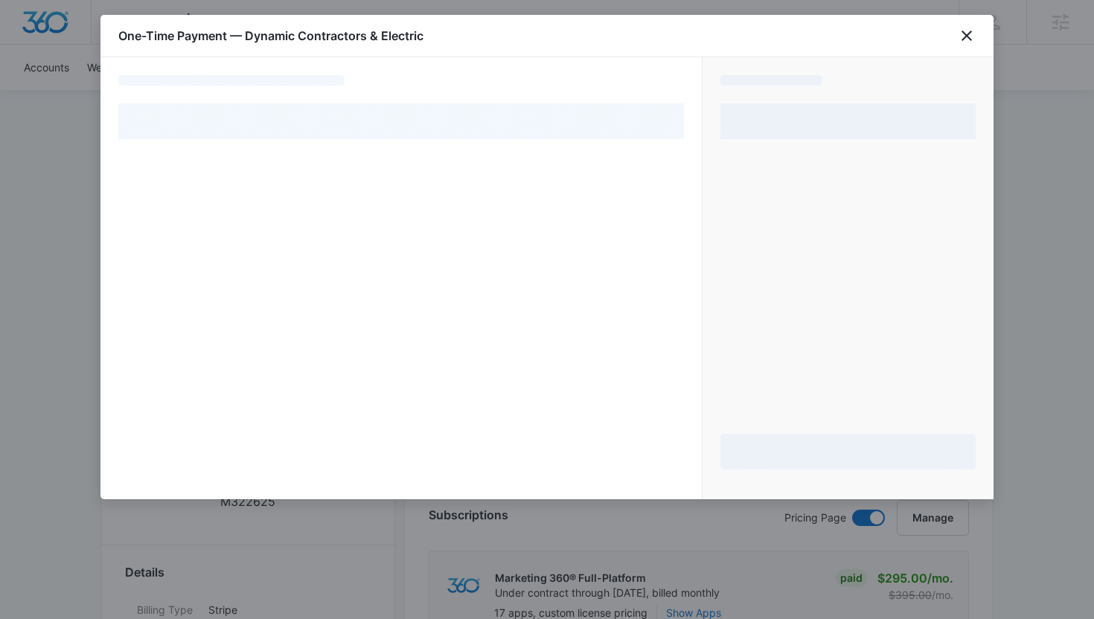
select select "pm_1RqE9PA4n8RTgNjUi5kx8BDa"
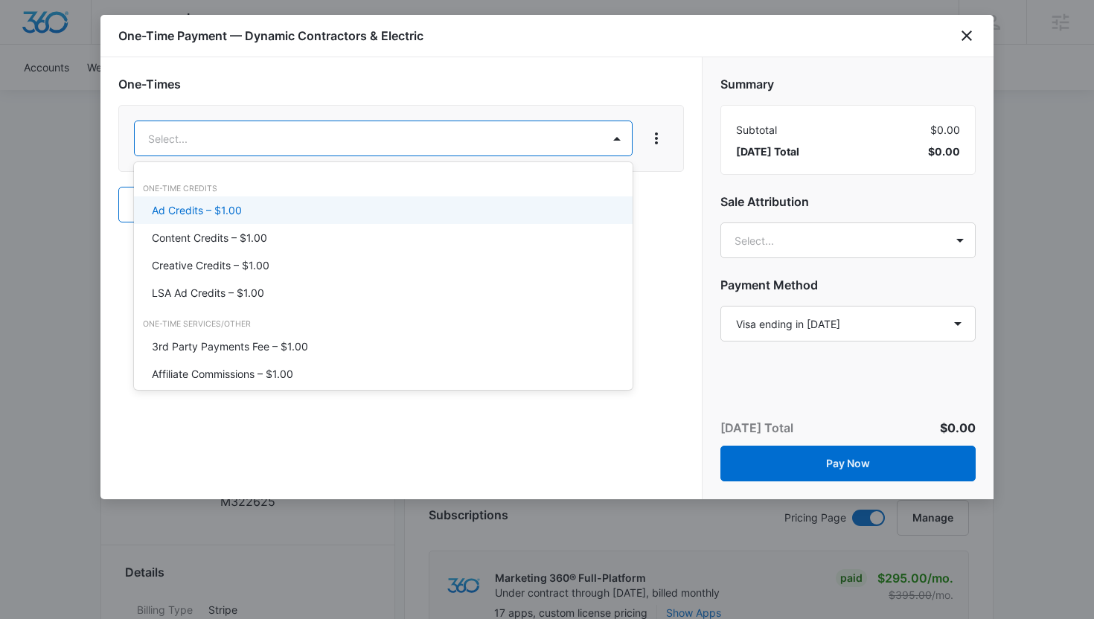
type input "a"
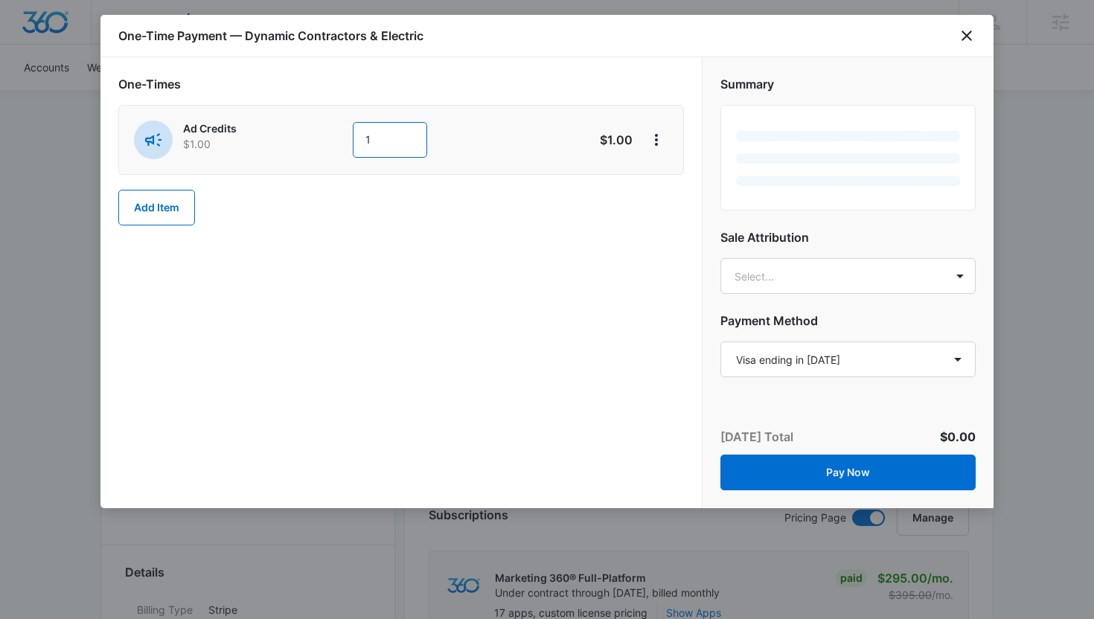
click at [401, 141] on input "1" at bounding box center [390, 140] width 74 height 36
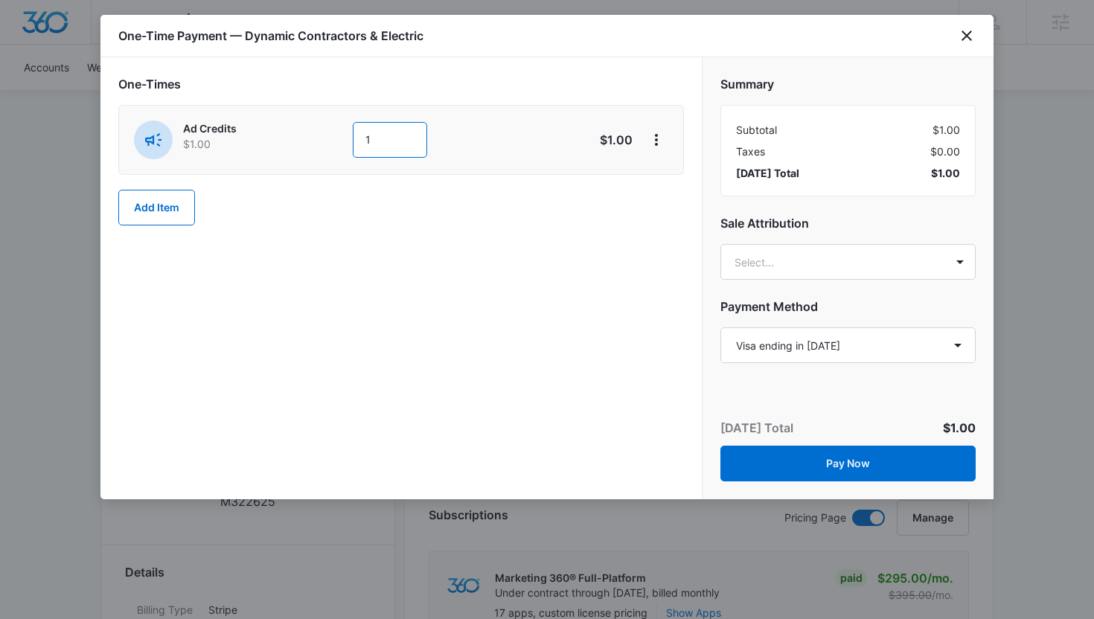
click at [401, 141] on input "1" at bounding box center [390, 140] width 74 height 36
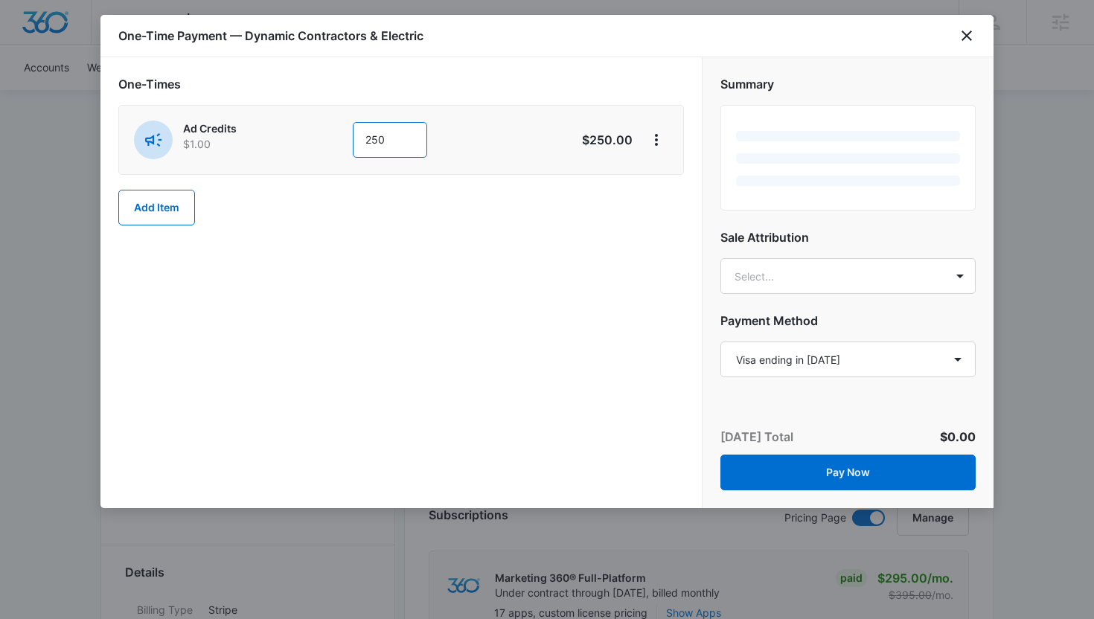
type input "250"
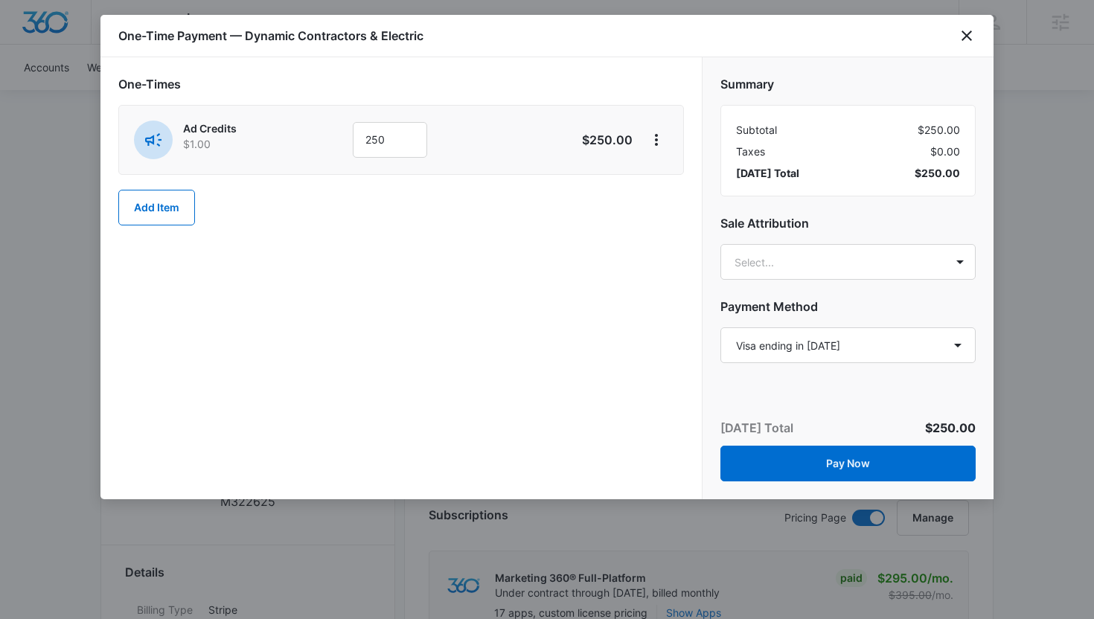
click at [491, 320] on div "One-Times Ad Credits $1.00 250 $250.00 Add Item" at bounding box center [400, 278] width 601 height 442
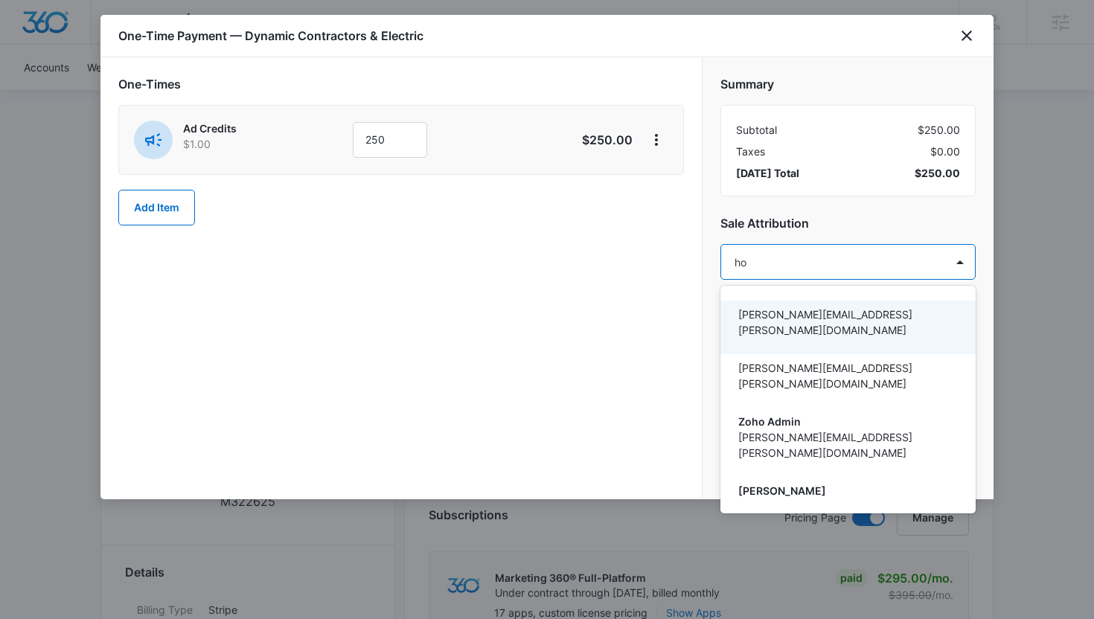
type input "h"
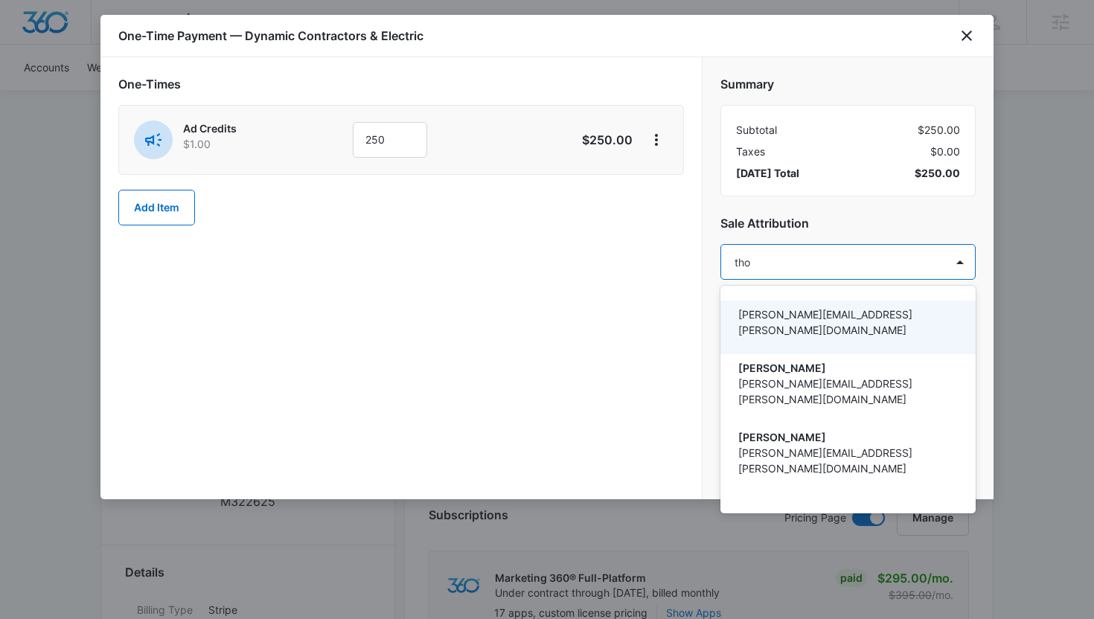
type input "[PERSON_NAME]"
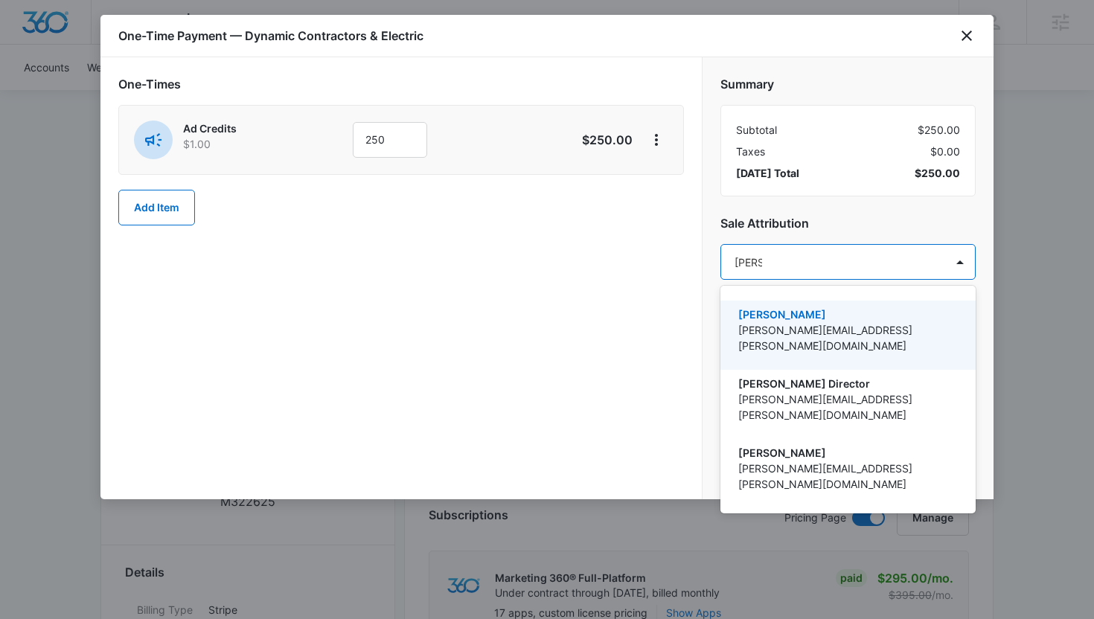
click at [814, 336] on p "[PERSON_NAME][EMAIL_ADDRESS][PERSON_NAME][DOMAIN_NAME]" at bounding box center [846, 337] width 217 height 31
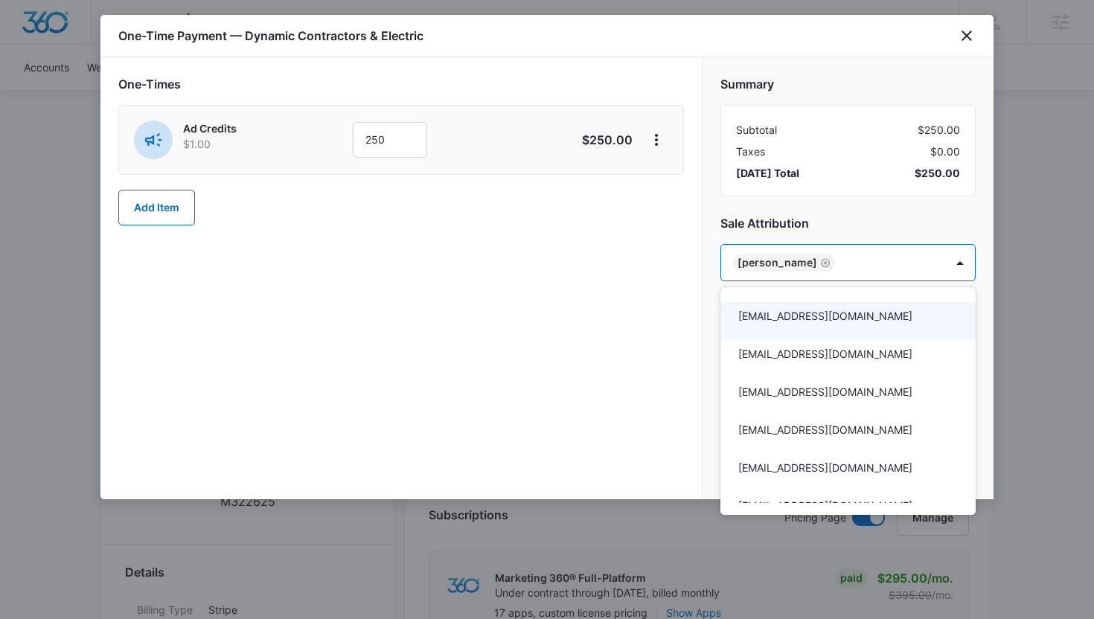
click at [604, 392] on div at bounding box center [547, 309] width 1094 height 619
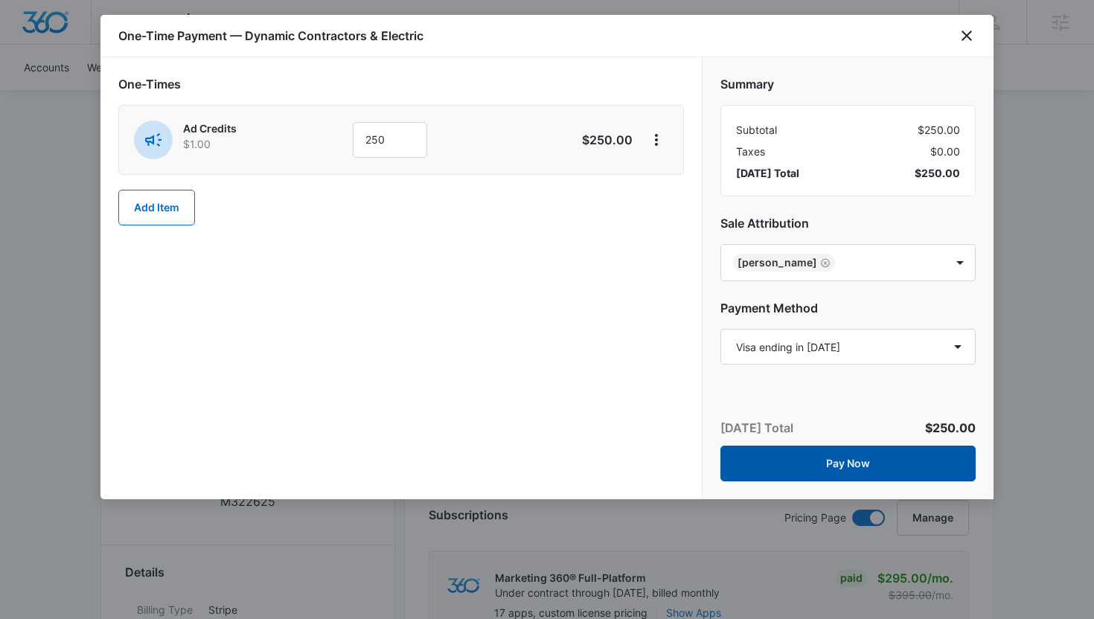
click at [788, 453] on button "Pay Now" at bounding box center [848, 464] width 255 height 36
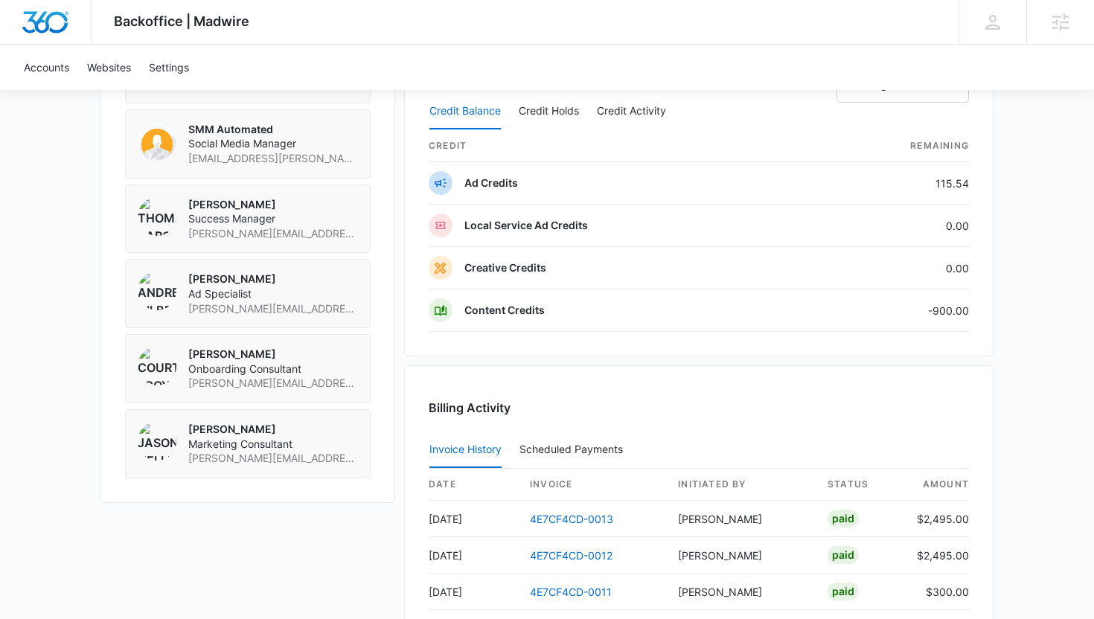
scroll to position [1204, 0]
